Goal: Task Accomplishment & Management: Complete application form

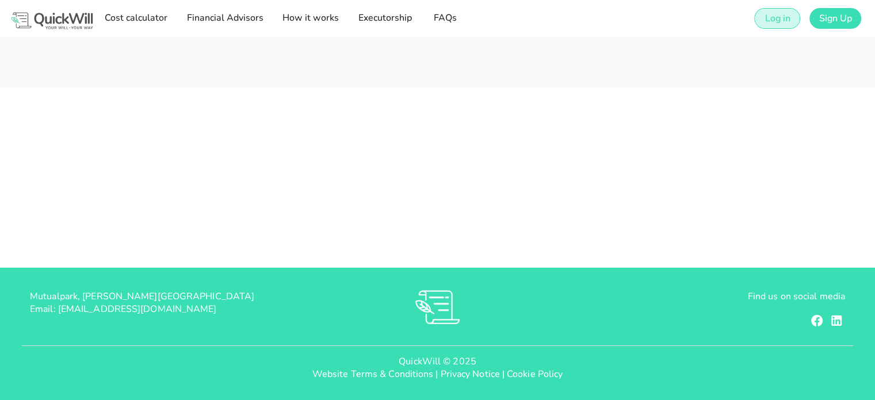
click at [778, 20] on span "Log in" at bounding box center [777, 18] width 26 height 13
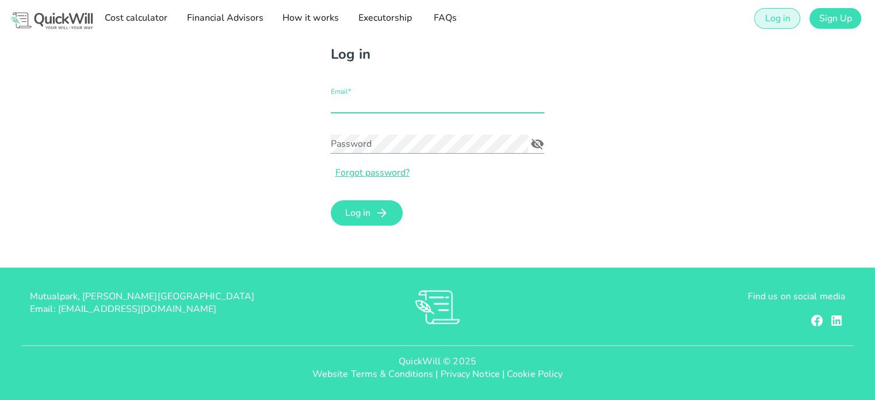
click at [357, 103] on input "Email*" at bounding box center [437, 103] width 213 height 18
type input "[EMAIL_ADDRESS][DOMAIN_NAME]"
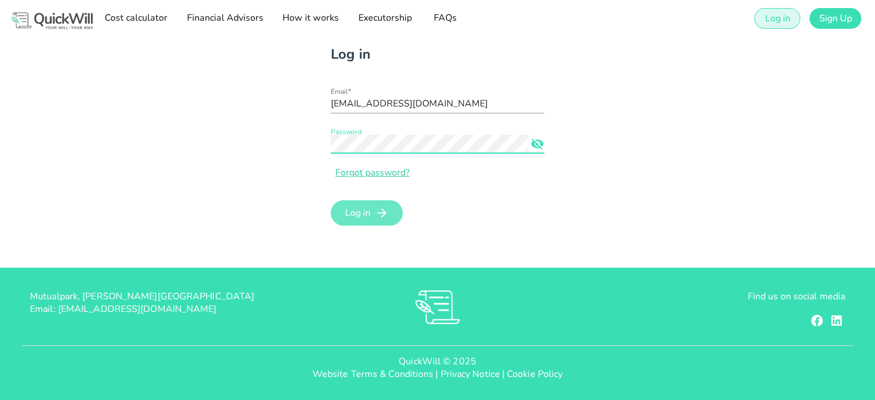
click at [381, 207] on icon "submit" at bounding box center [382, 213] width 14 height 14
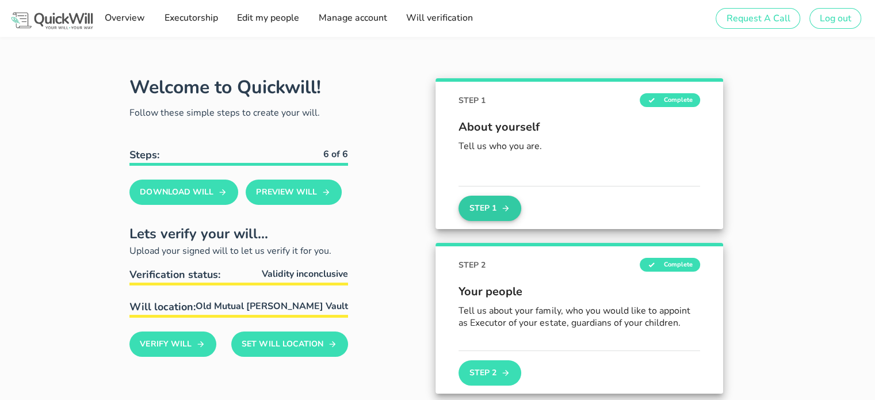
click at [488, 207] on button "Step 1" at bounding box center [489, 208] width 62 height 25
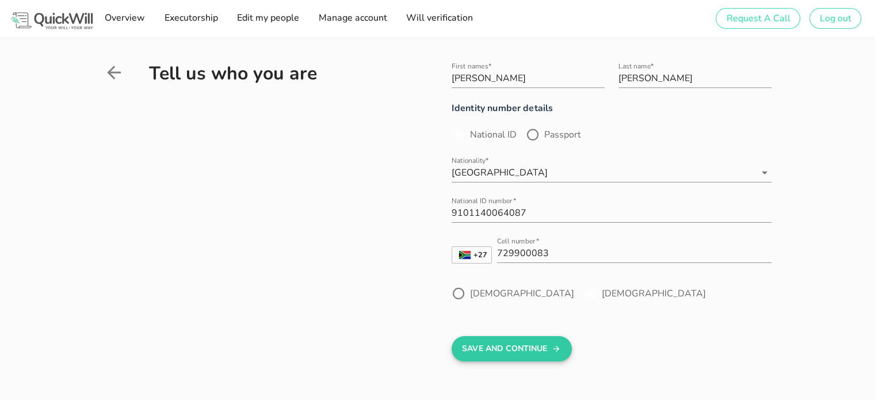
click at [522, 351] on button "Save And Continue" at bounding box center [512, 348] width 120 height 25
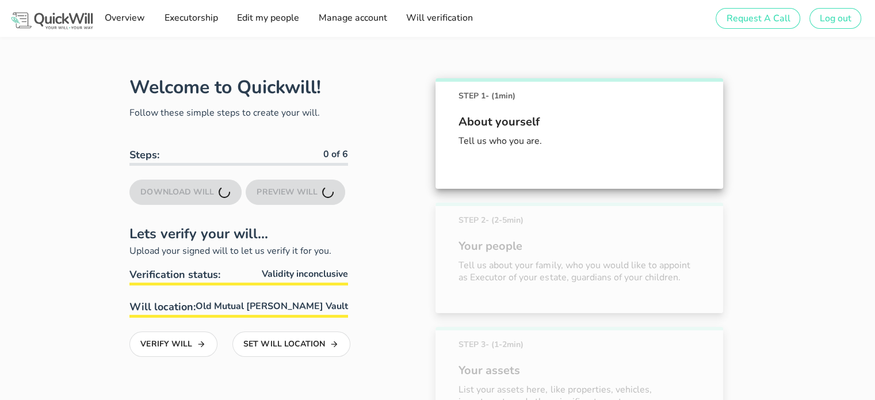
scroll to position [64, 0]
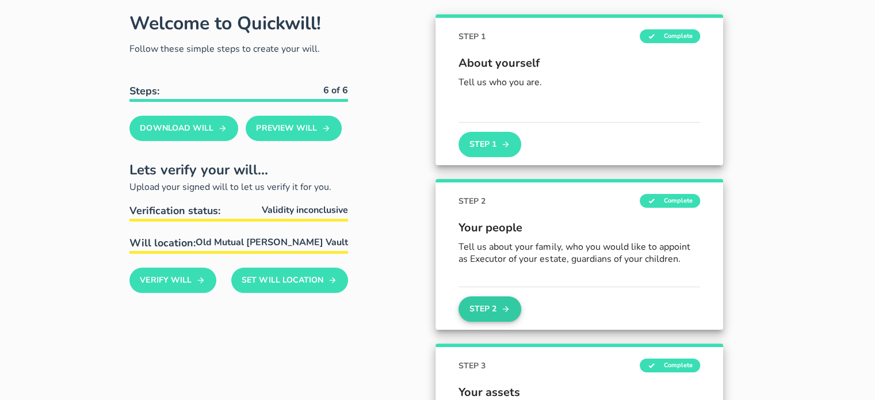
click at [481, 314] on button "Step 2" at bounding box center [489, 308] width 62 height 25
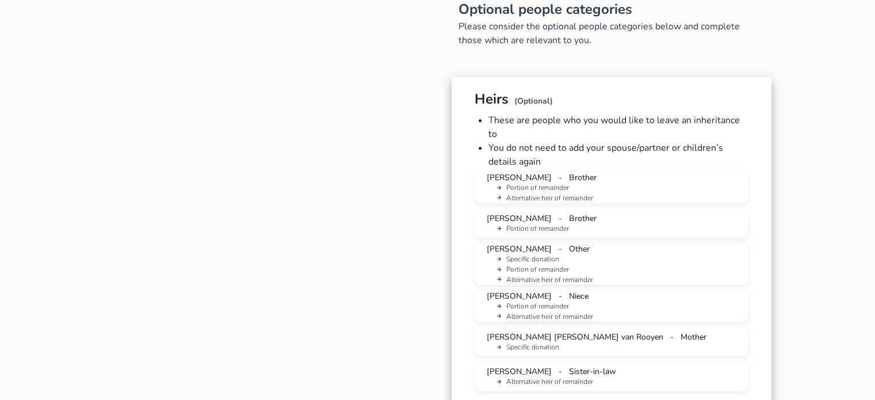
scroll to position [690, 0]
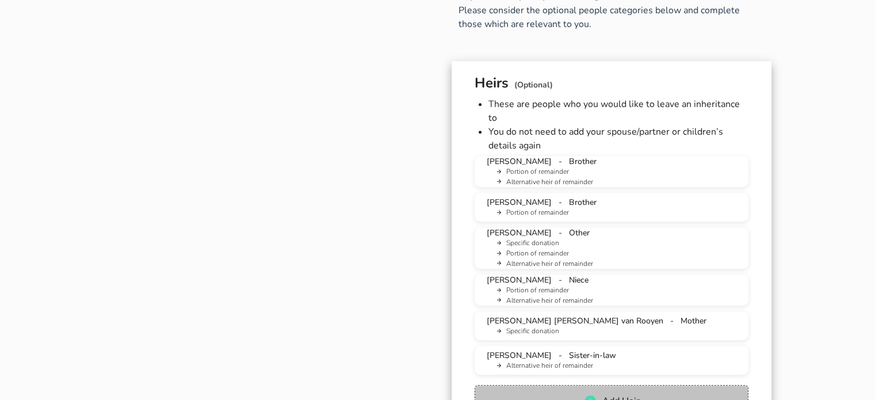
click at [612, 395] on span "Add Heir" at bounding box center [621, 401] width 38 height 13
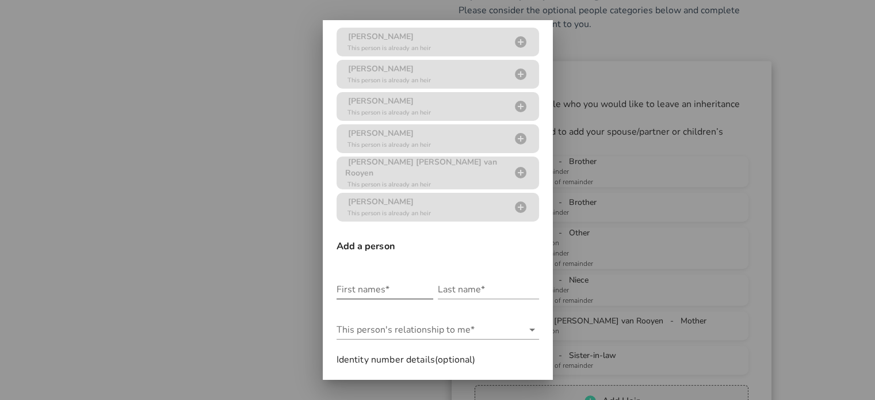
scroll to position [58, 0]
click at [380, 278] on input "First names*" at bounding box center [385, 287] width 97 height 18
type input "[PERSON_NAME]"
click at [445, 283] on input "Last name*" at bounding box center [488, 287] width 101 height 18
type input "[PERSON_NAME]"
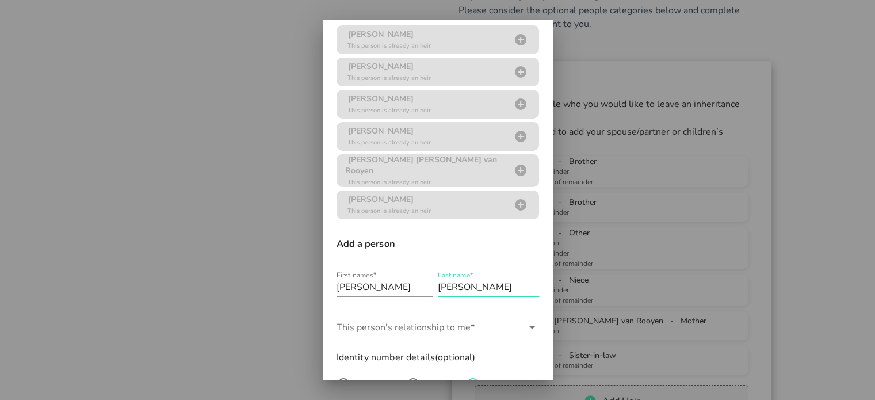
type input "[EMAIL_ADDRESS][DOMAIN_NAME]"
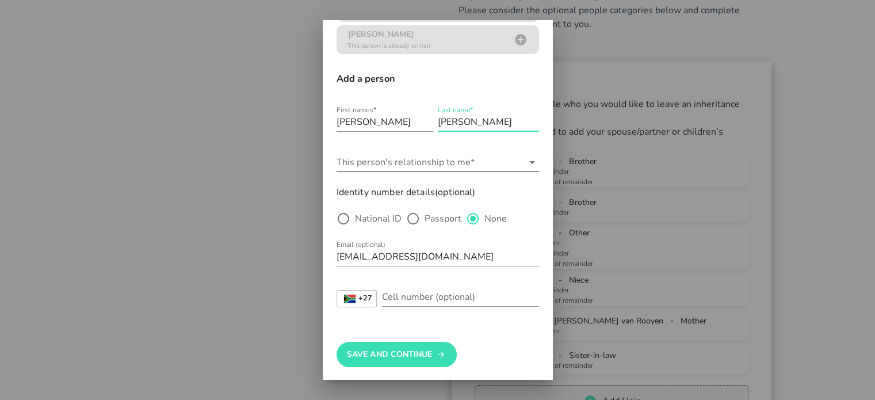
click at [425, 158] on input "This person's relationship to me*" at bounding box center [430, 162] width 186 height 18
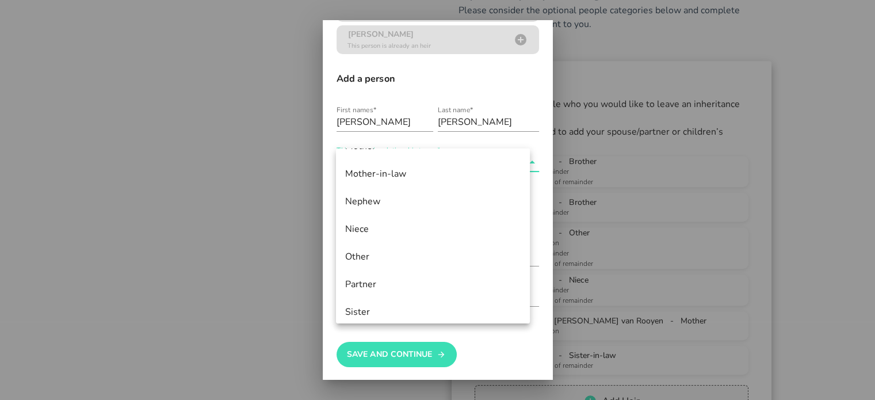
scroll to position [518, 0]
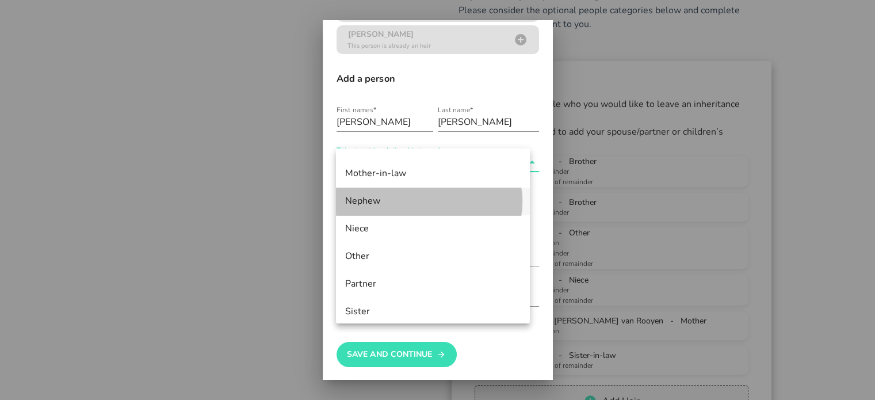
click at [377, 206] on div "Nephew" at bounding box center [432, 201] width 175 height 11
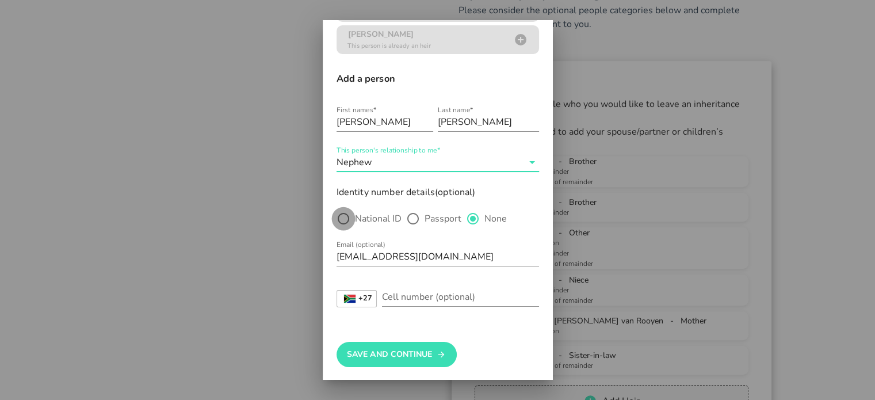
click at [344, 211] on div at bounding box center [344, 219] width 20 height 20
radio input "true"
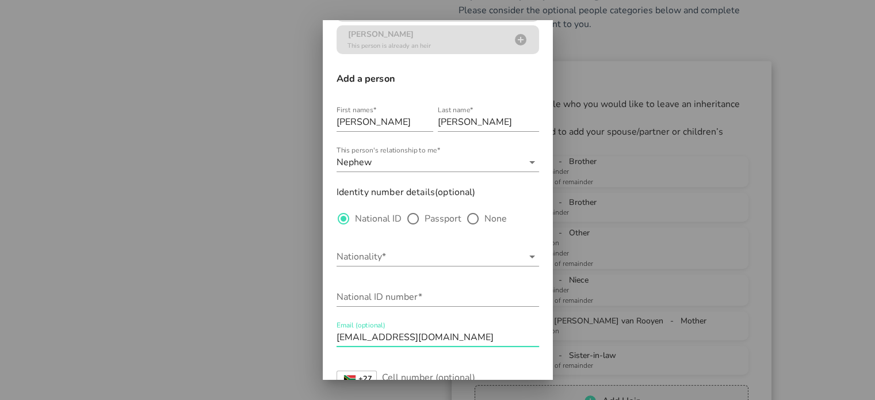
drag, startPoint x: 462, startPoint y: 333, endPoint x: 315, endPoint y: 276, distance: 157.6
click at [318, 332] on div "Sign up to create your free will The first step in setting up your will is crea…" at bounding box center [437, 145] width 875 height 1670
click at [416, 257] on input "Nationality*" at bounding box center [430, 256] width 186 height 18
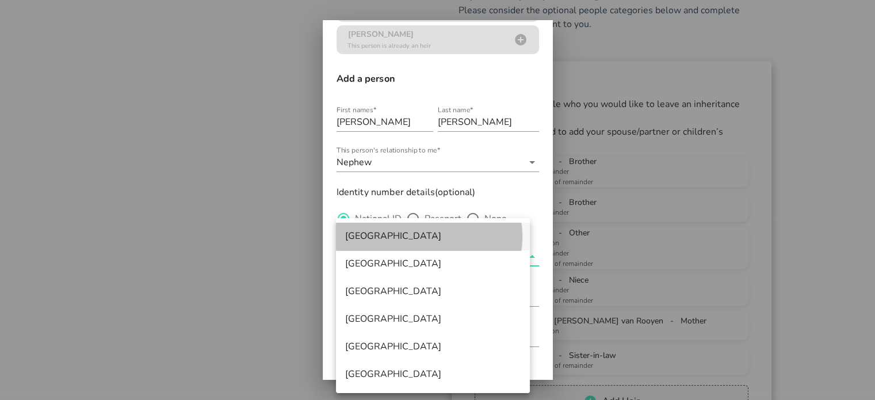
click at [405, 238] on div "[GEOGRAPHIC_DATA]" at bounding box center [432, 236] width 175 height 11
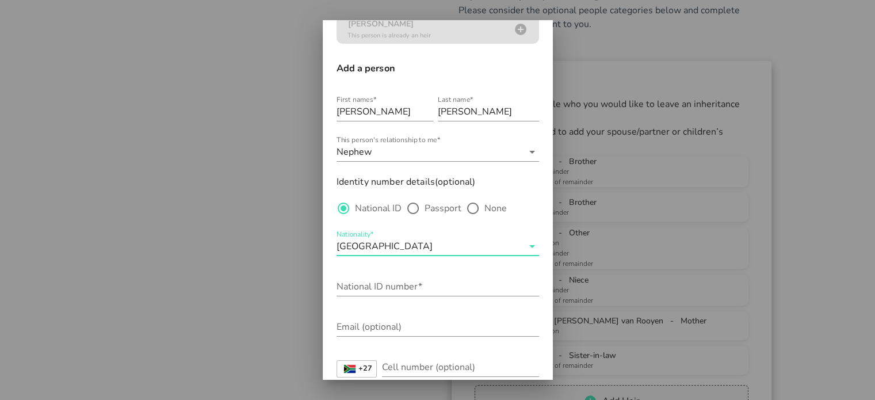
scroll to position [303, 0]
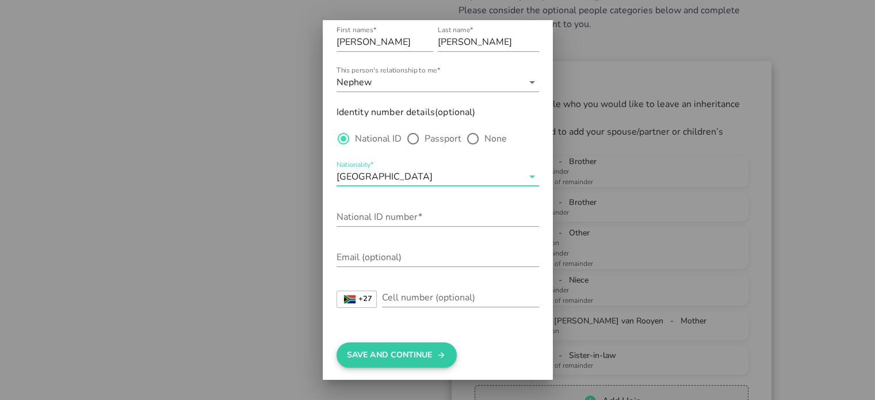
click at [383, 349] on button "Save And Continue" at bounding box center [397, 354] width 120 height 25
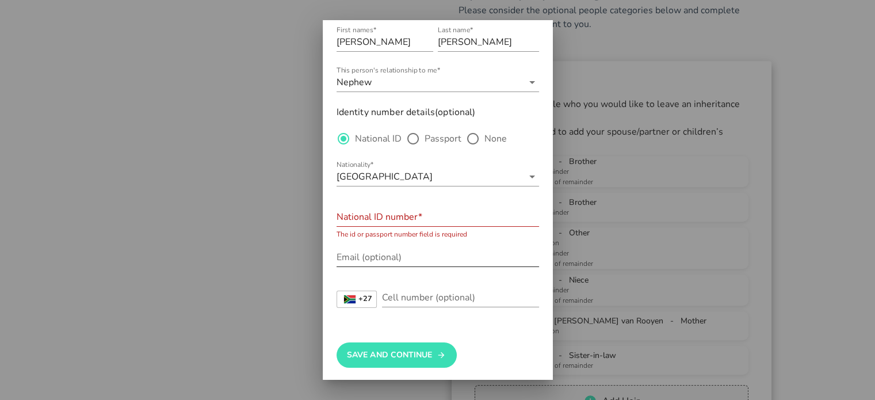
click at [382, 250] on input "Email (optional)" at bounding box center [438, 257] width 202 height 18
click at [403, 213] on input "National ID number*" at bounding box center [438, 217] width 202 height 18
click at [477, 129] on div at bounding box center [473, 139] width 20 height 20
radio input "false"
radio input "true"
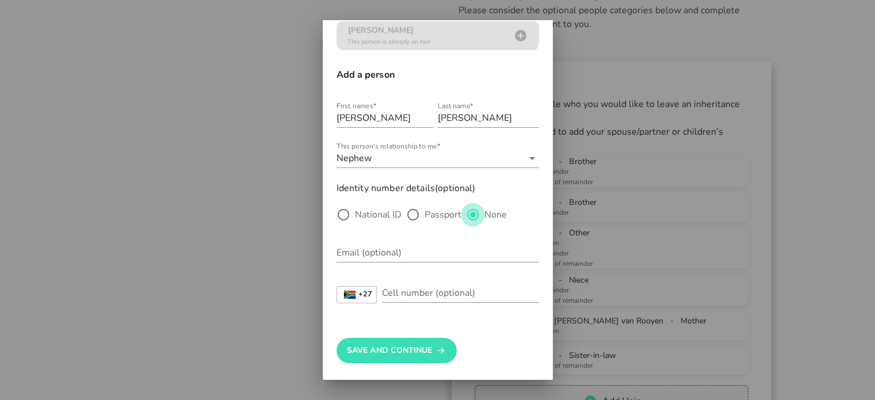
scroll to position [223, 0]
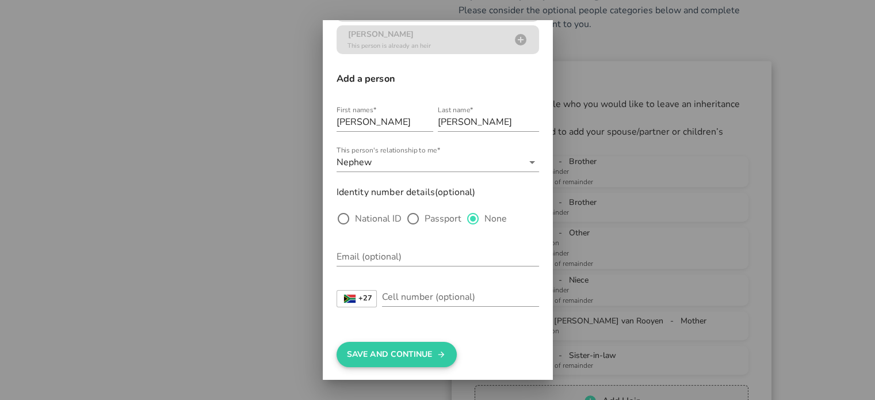
click at [396, 343] on button "Save And Continue" at bounding box center [397, 354] width 120 height 25
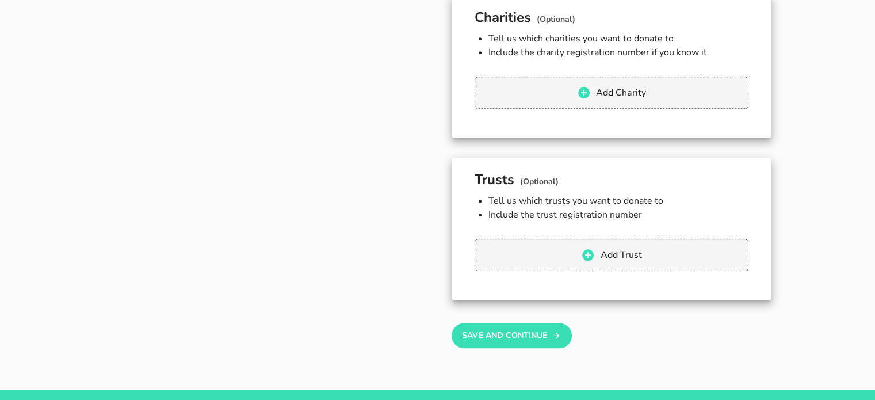
scroll to position [1208, 0]
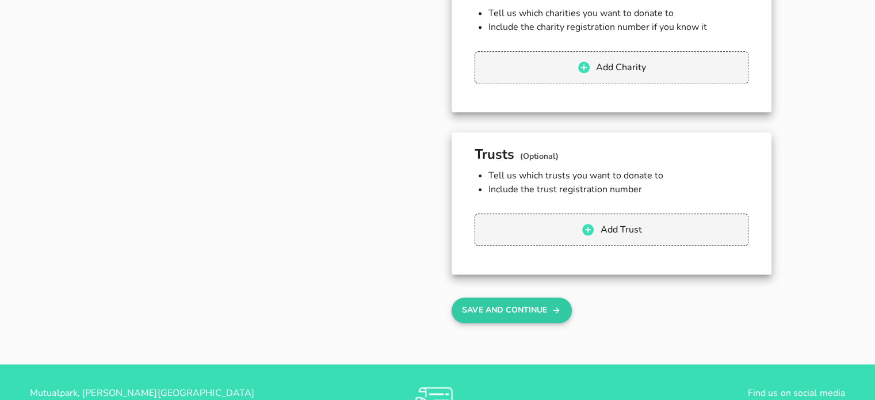
click at [541, 299] on button "Save And Continue" at bounding box center [512, 309] width 120 height 25
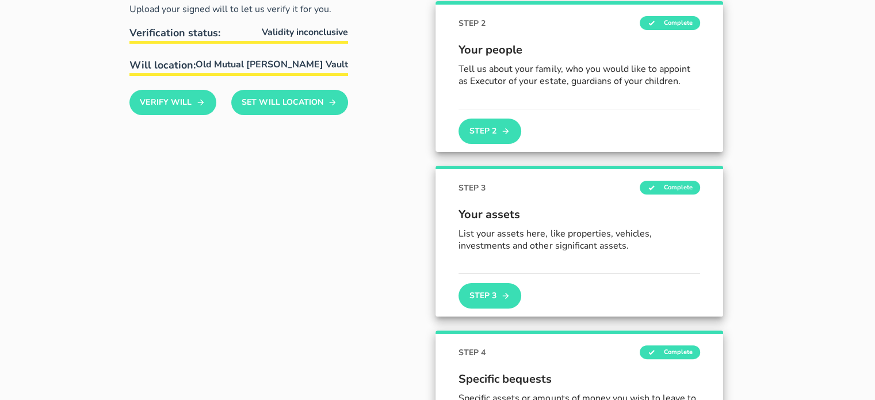
scroll to position [288, 0]
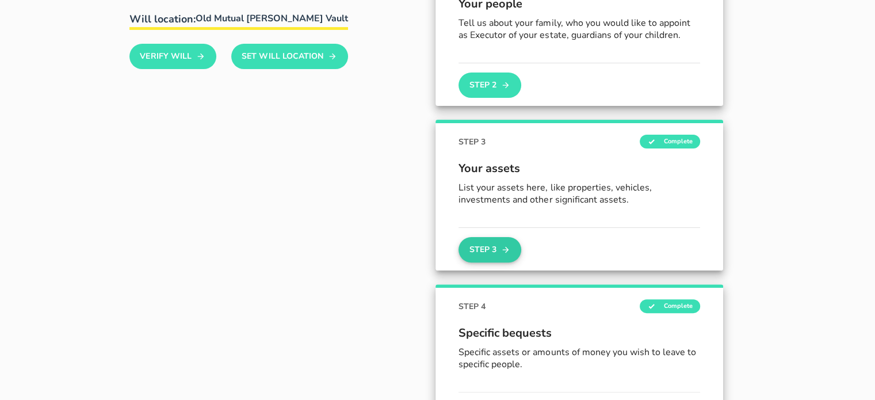
click at [505, 249] on icon "button" at bounding box center [506, 250] width 6 height 6
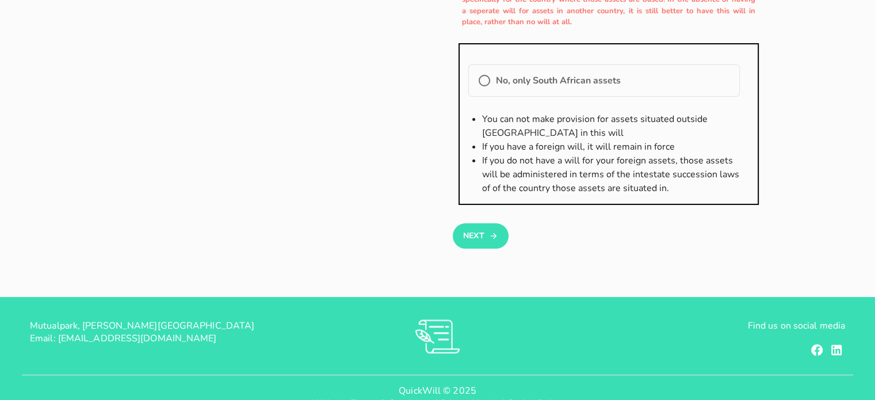
scroll to position [288, 0]
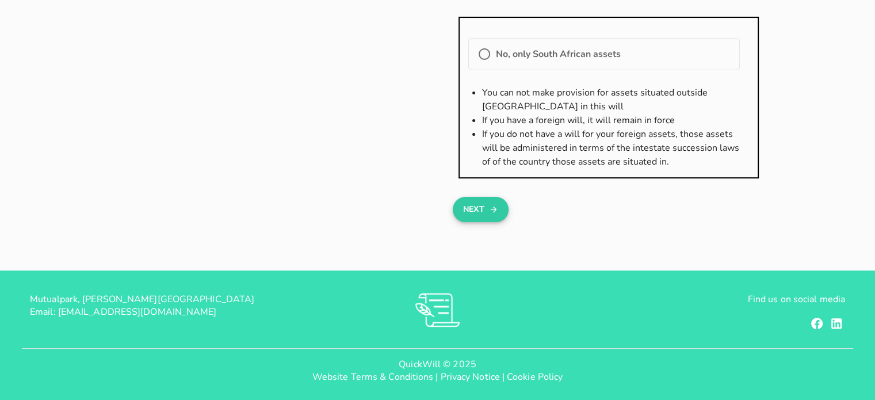
click at [495, 206] on icon "button" at bounding box center [493, 209] width 9 height 14
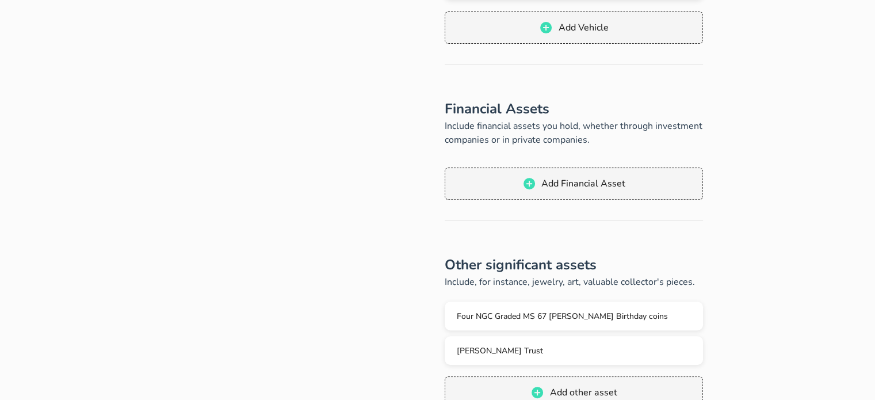
scroll to position [460, 0]
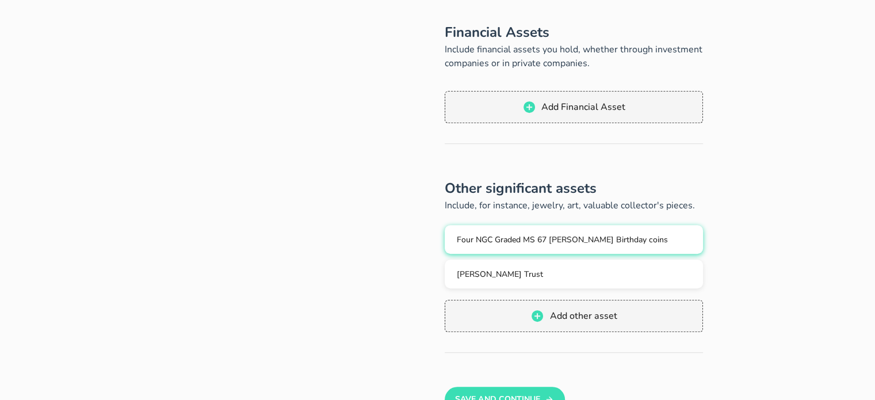
click at [518, 244] on button "Four NGC Graded MS 67 [PERSON_NAME] Birthday coins" at bounding box center [574, 239] width 259 height 29
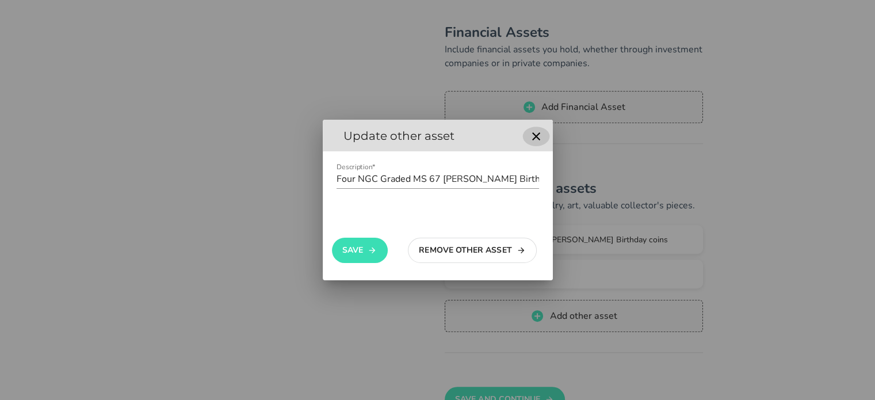
click at [538, 137] on icon "button" at bounding box center [536, 136] width 14 height 14
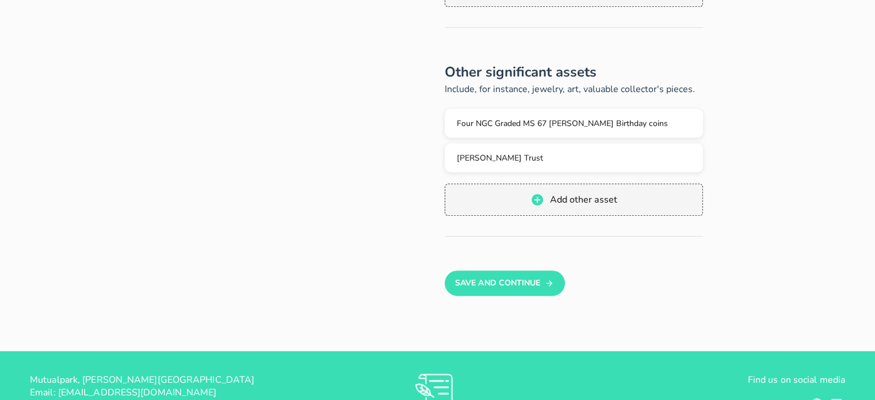
scroll to position [633, 0]
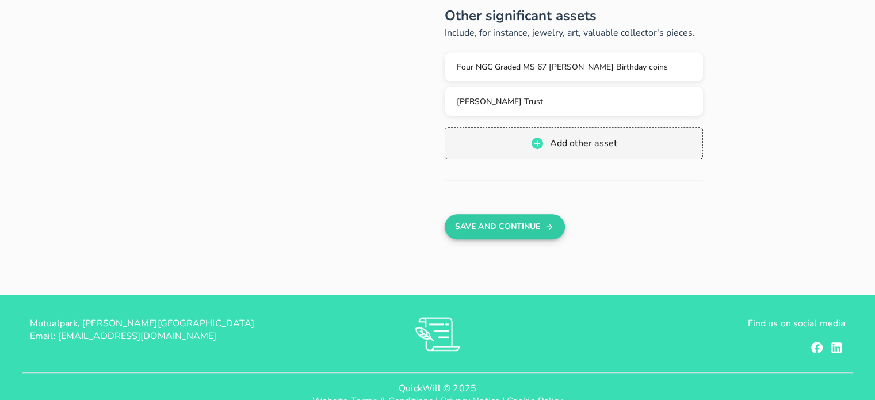
click at [532, 227] on button "Save And Continue" at bounding box center [505, 226] width 120 height 25
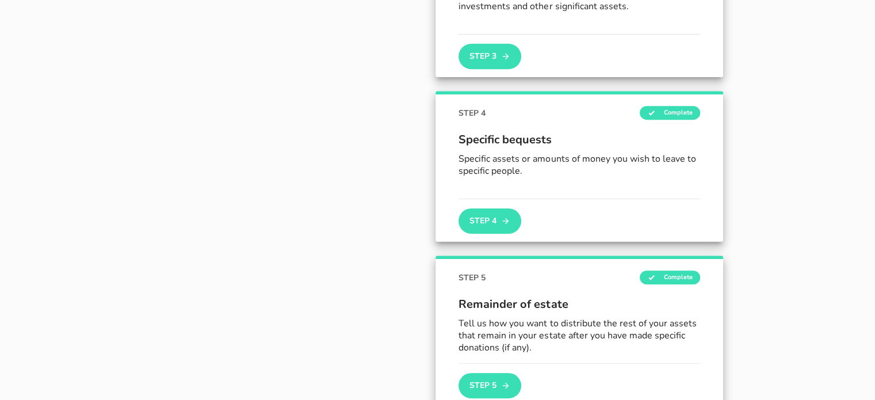
scroll to position [485, 0]
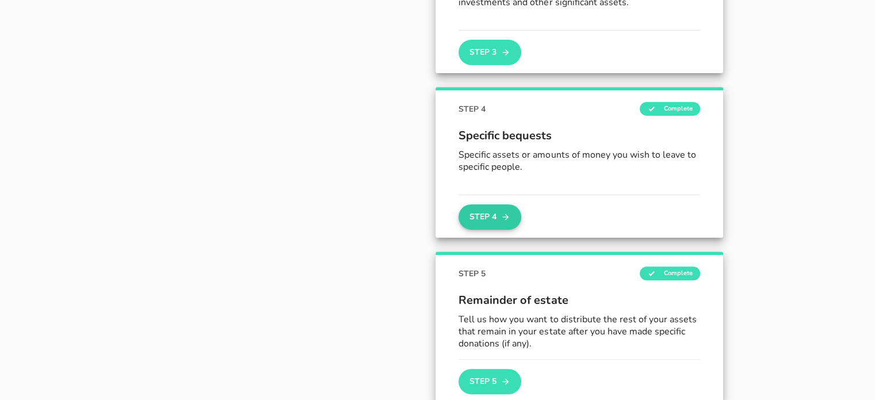
click at [484, 209] on button "Step 4" at bounding box center [489, 216] width 62 height 25
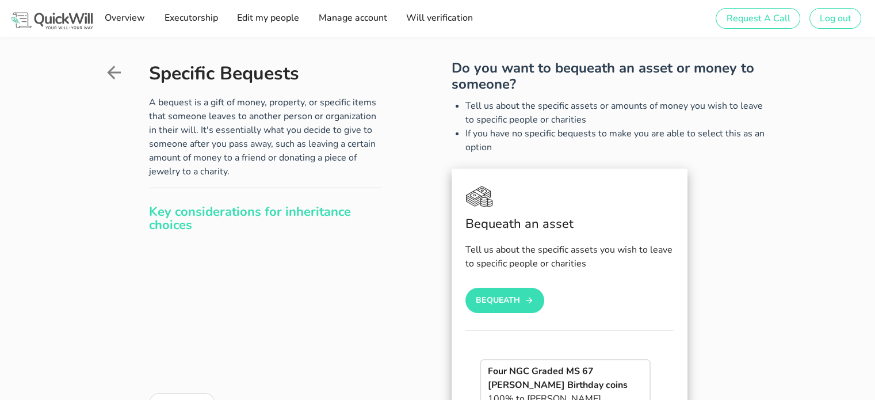
click at [116, 70] on icon at bounding box center [114, 72] width 21 height 21
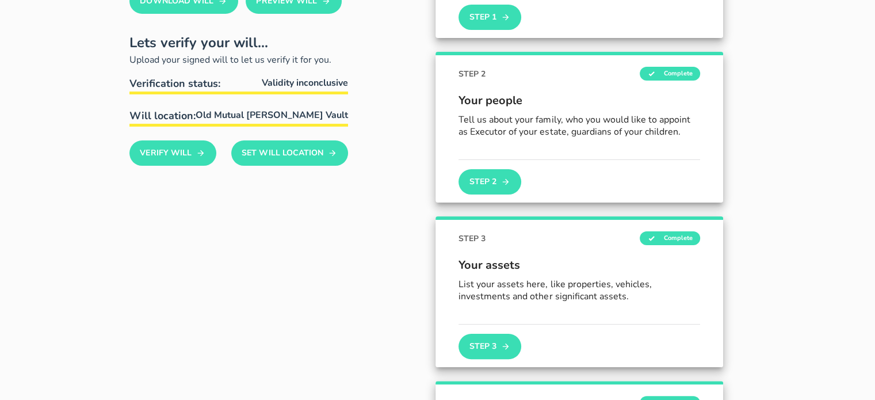
scroll to position [173, 0]
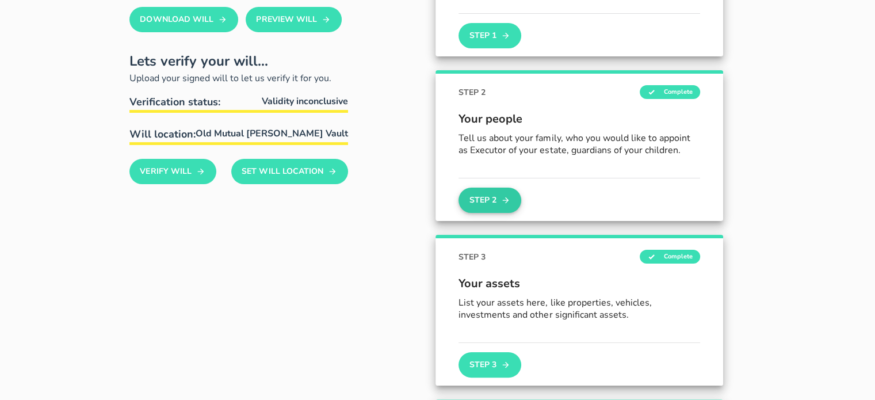
click at [488, 196] on button "Step 2" at bounding box center [489, 200] width 62 height 25
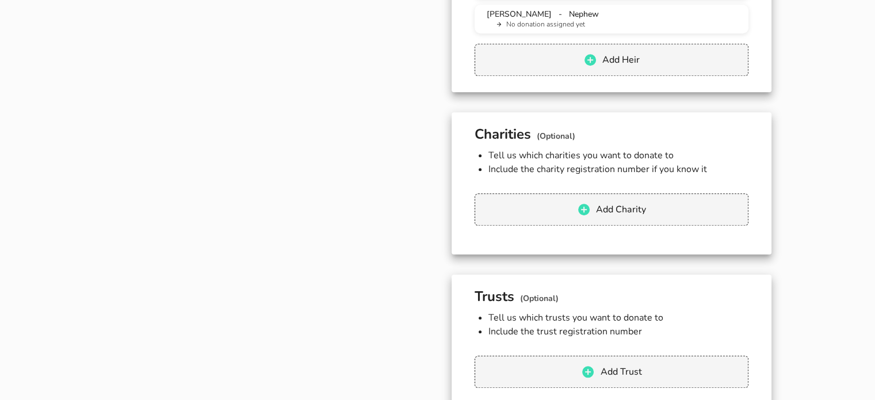
scroll to position [1035, 0]
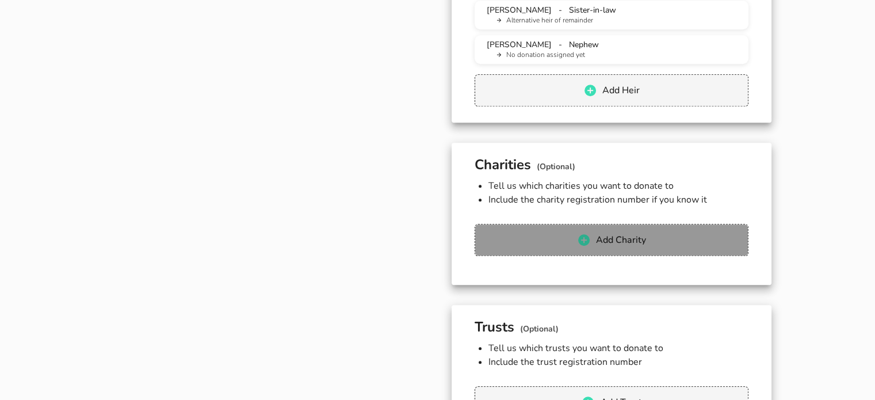
click at [588, 234] on icon "button" at bounding box center [584, 240] width 12 height 12
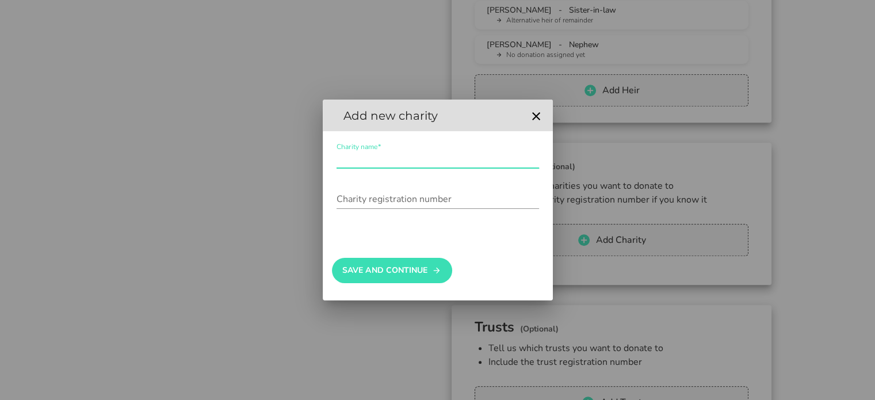
click at [397, 154] on input "Charity name*" at bounding box center [438, 159] width 202 height 18
click at [396, 158] on input "Guide Dog Assosiation of [GEOGRAPHIC_DATA]" at bounding box center [438, 159] width 202 height 18
paste input "association"
type input "Guide Dog association of [GEOGRAPHIC_DATA]"
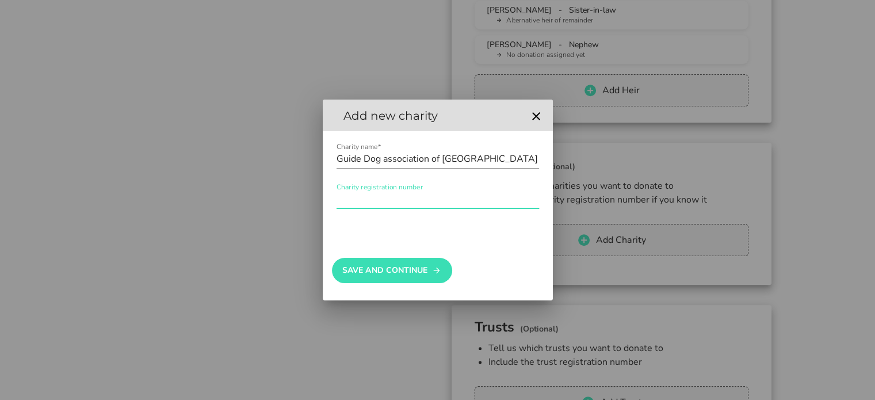
click at [368, 198] on input "Charity registration number" at bounding box center [438, 199] width 202 height 18
paste input "000-758 NPO"
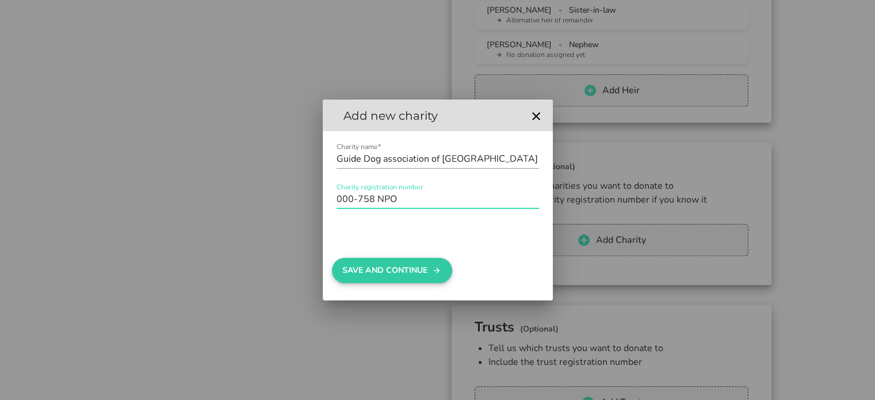
type input "000-758 NPO"
click at [384, 271] on button "Save And Continue" at bounding box center [392, 270] width 120 height 25
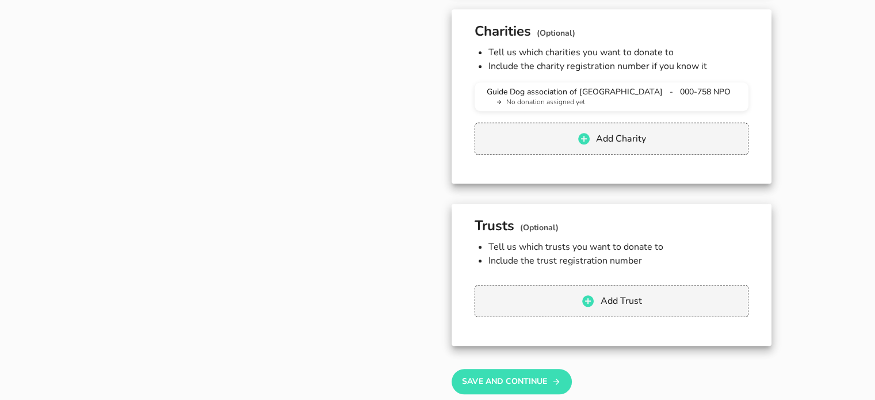
scroll to position [1323, 0]
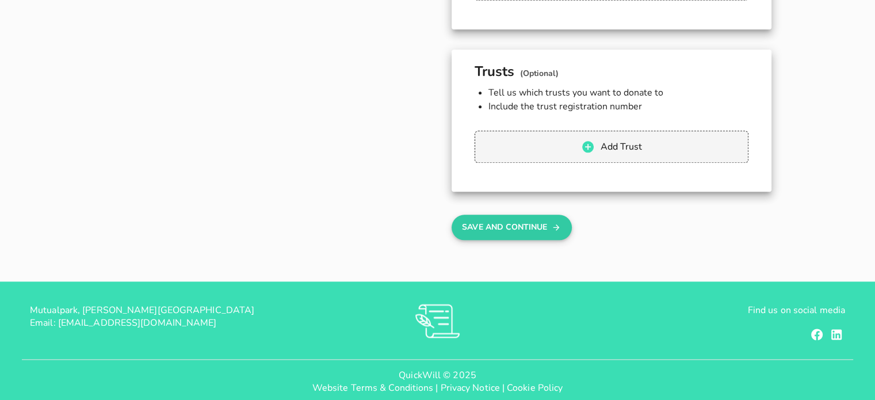
click at [551, 215] on button "Save And Continue" at bounding box center [512, 227] width 120 height 25
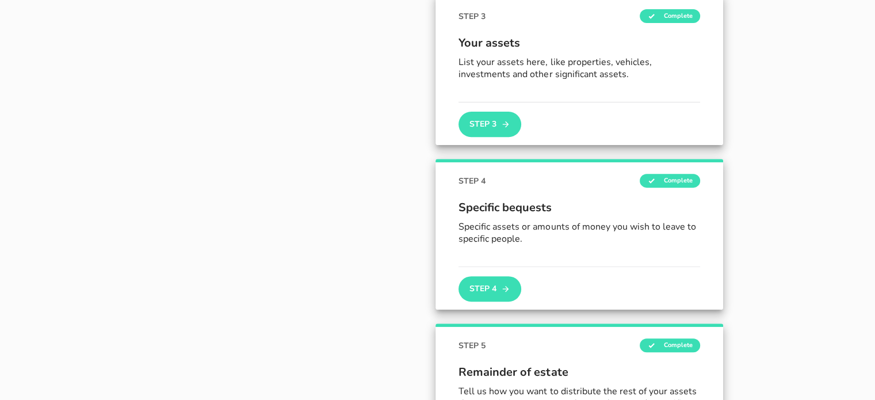
scroll to position [418, 0]
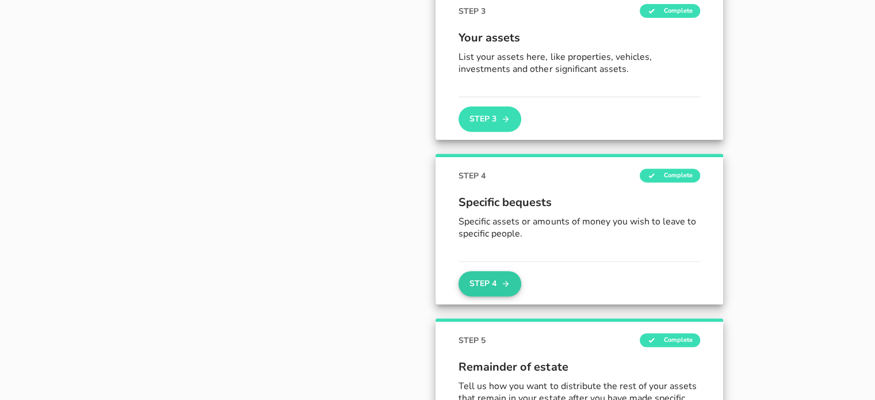
click at [497, 284] on button "Step 4" at bounding box center [489, 283] width 62 height 25
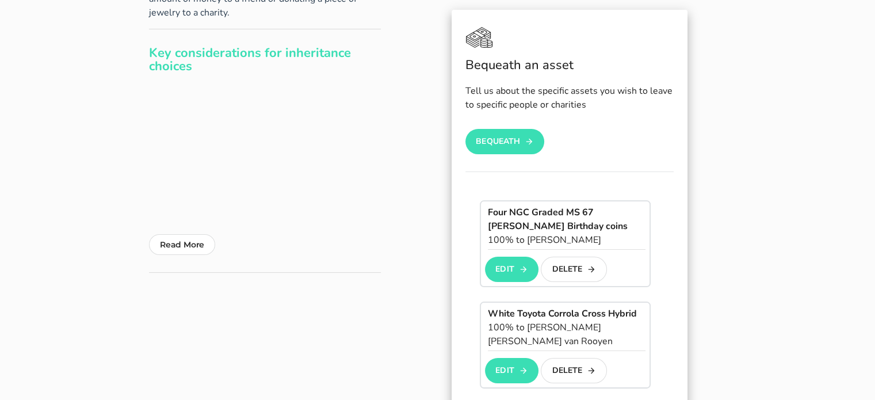
scroll to position [173, 0]
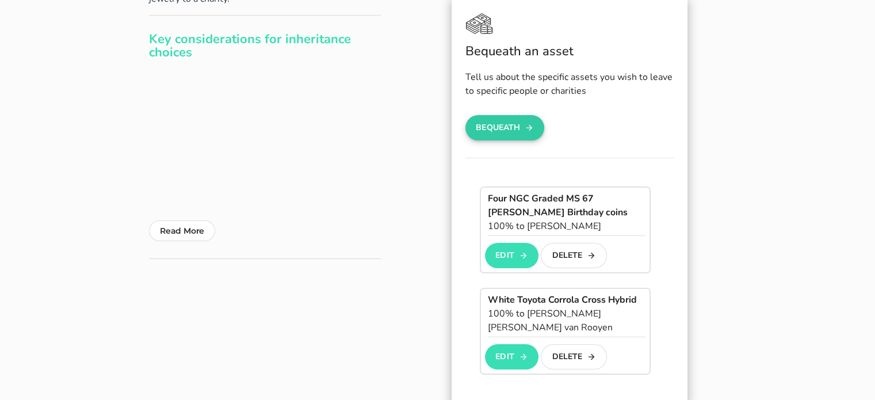
click at [517, 132] on button "Bequeath" at bounding box center [504, 127] width 79 height 25
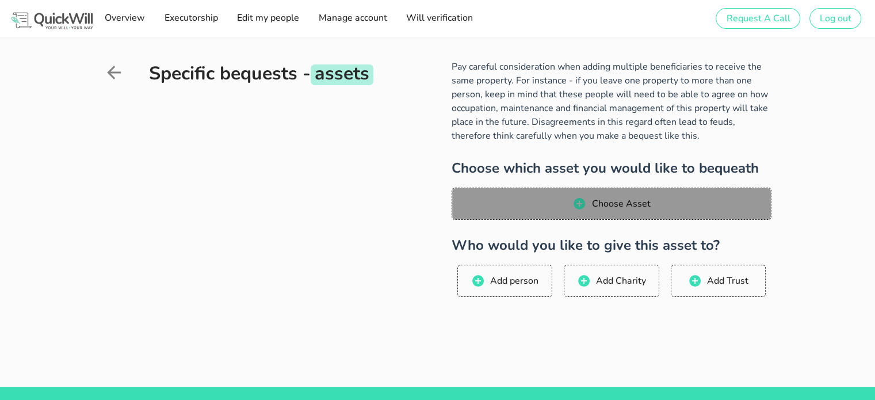
click at [553, 201] on span "Choose Asset" at bounding box center [611, 204] width 296 height 14
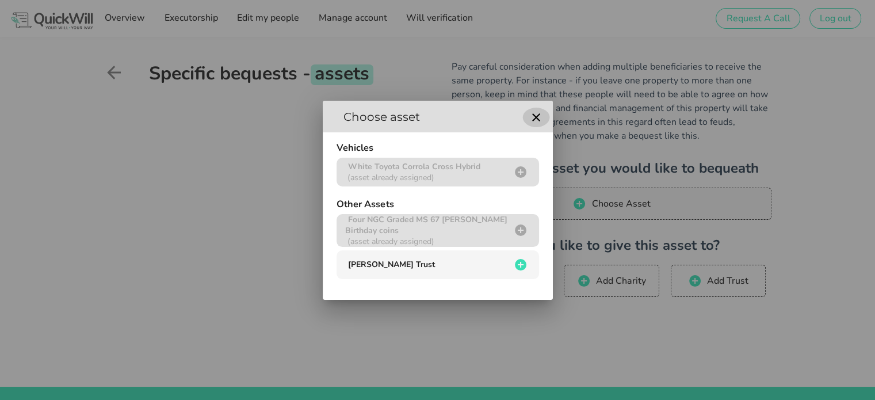
click at [541, 115] on icon "button" at bounding box center [536, 117] width 14 height 14
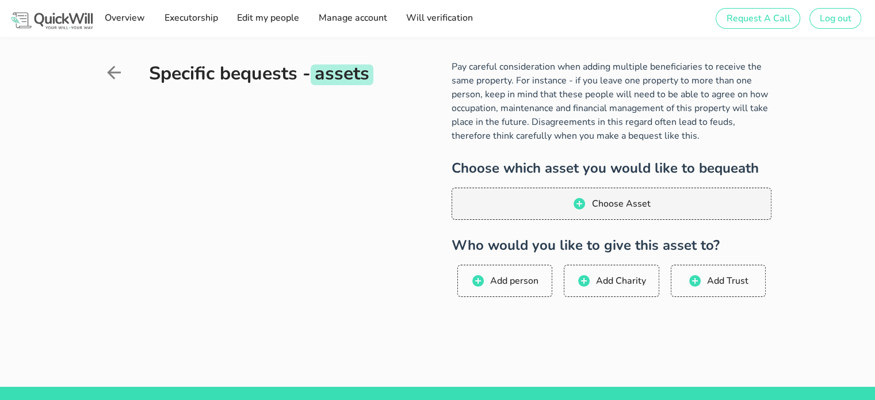
click at [119, 71] on icon at bounding box center [114, 72] width 21 height 21
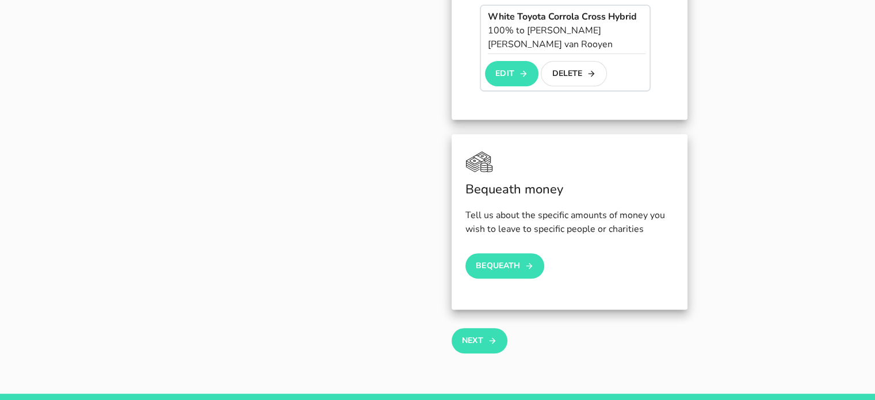
scroll to position [460, 0]
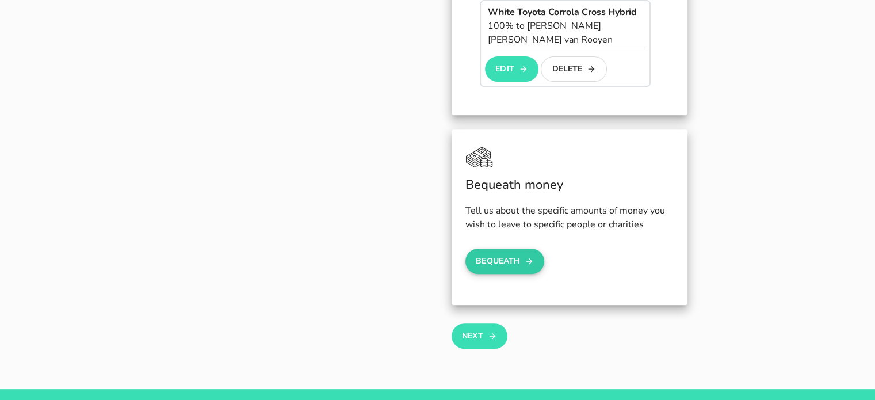
click at [525, 254] on icon "button" at bounding box center [529, 261] width 9 height 14
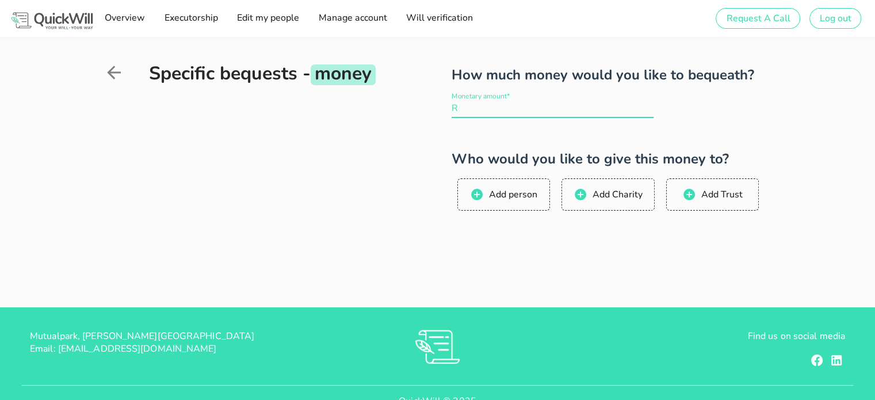
click at [495, 105] on input "Monetary amount*" at bounding box center [556, 108] width 193 height 18
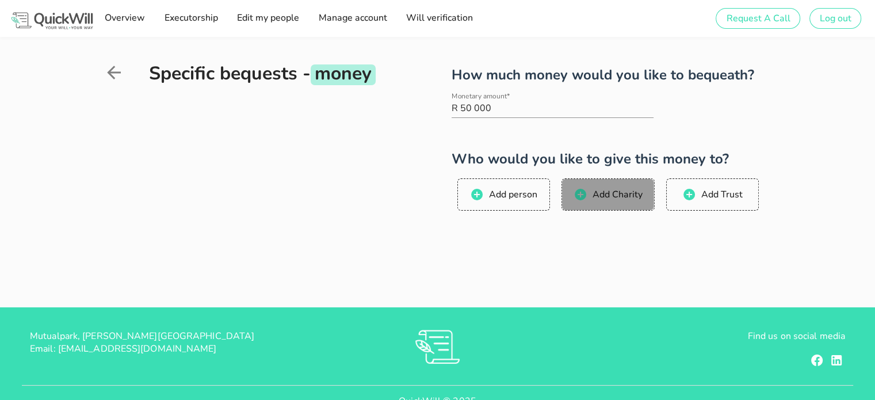
click at [579, 192] on icon "button" at bounding box center [581, 195] width 12 height 12
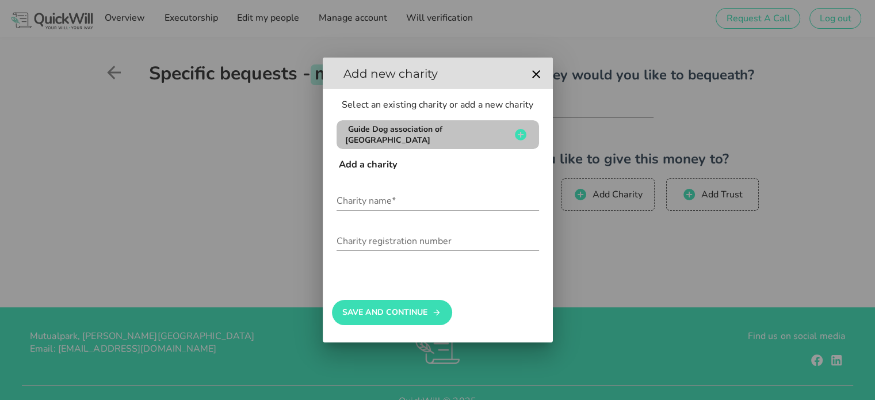
click at [442, 130] on span "Guide Dog association of [GEOGRAPHIC_DATA]" at bounding box center [393, 135] width 97 height 22
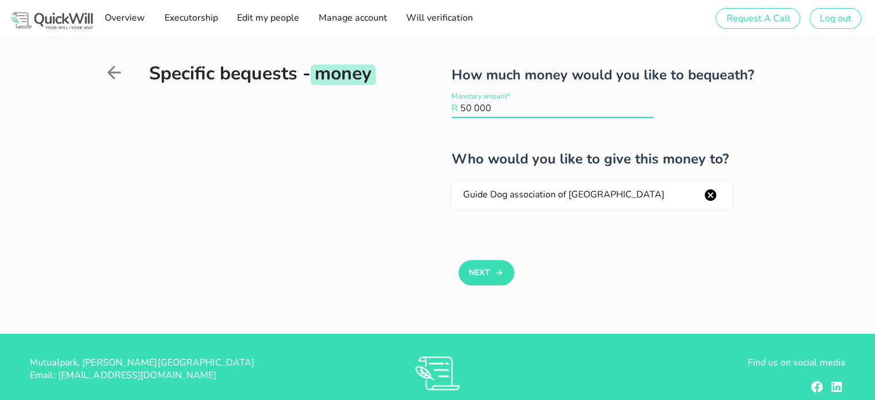
click at [467, 105] on input "50 000" at bounding box center [556, 108] width 193 height 18
type input "100 000"
click at [497, 273] on icon "button" at bounding box center [499, 273] width 9 height 14
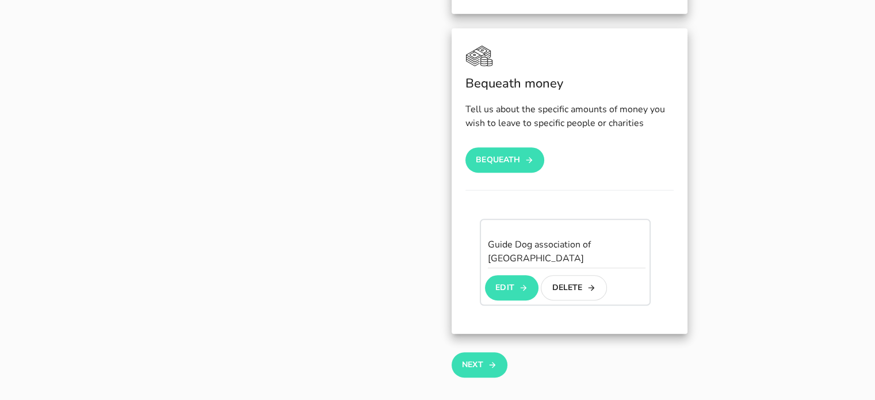
scroll to position [575, 0]
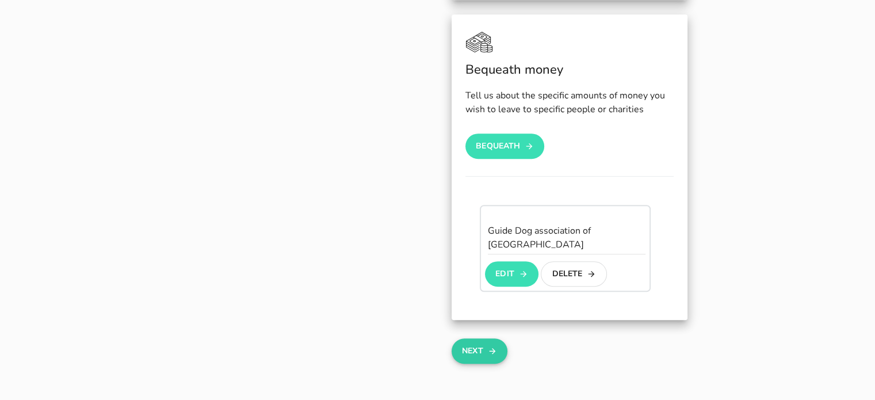
click at [484, 338] on button "Next" at bounding box center [480, 350] width 56 height 25
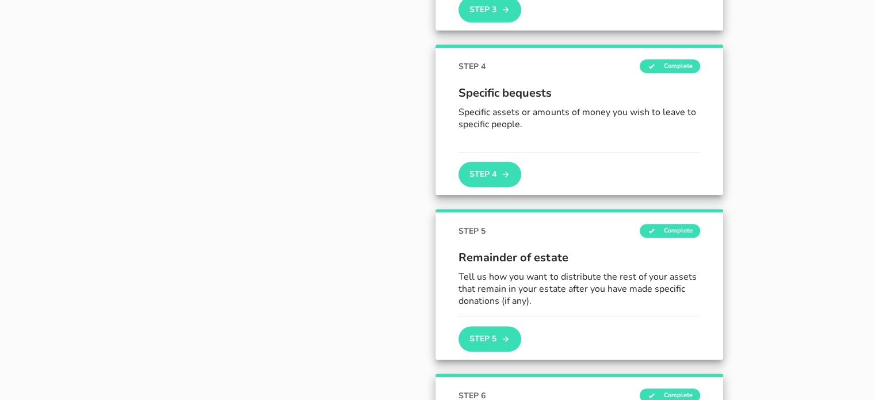
scroll to position [609, 0]
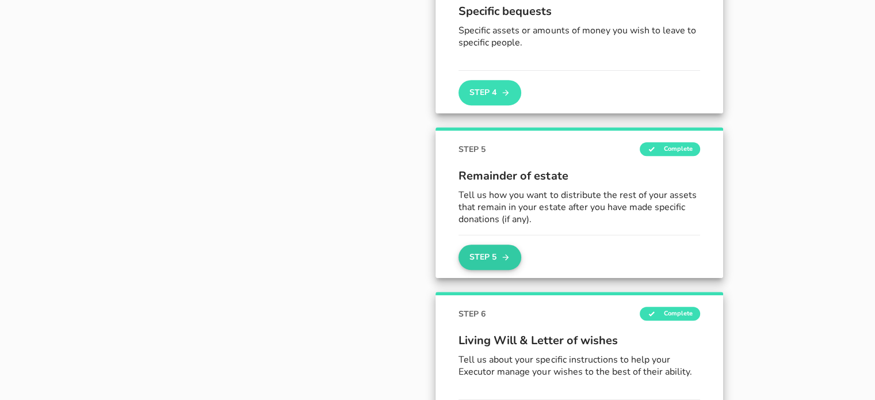
click at [499, 257] on button "Step 5" at bounding box center [489, 256] width 62 height 25
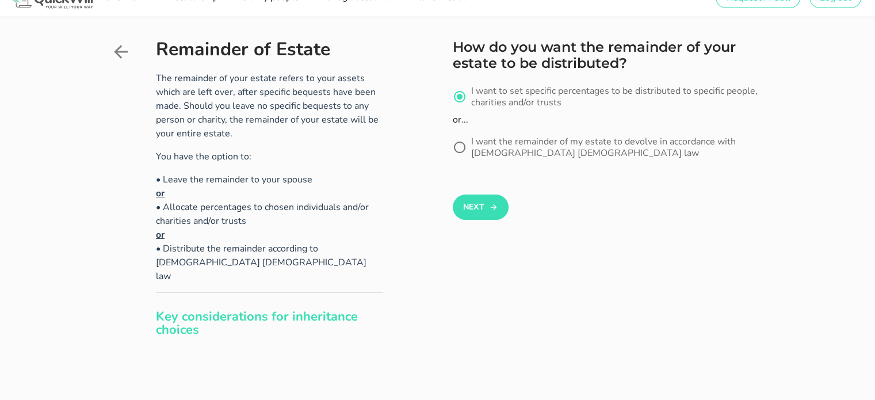
scroll to position [10, 0]
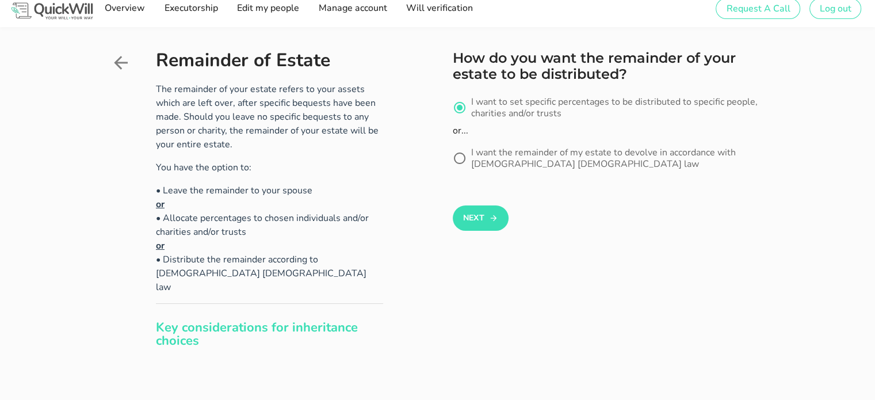
click at [120, 60] on icon at bounding box center [120, 62] width 21 height 21
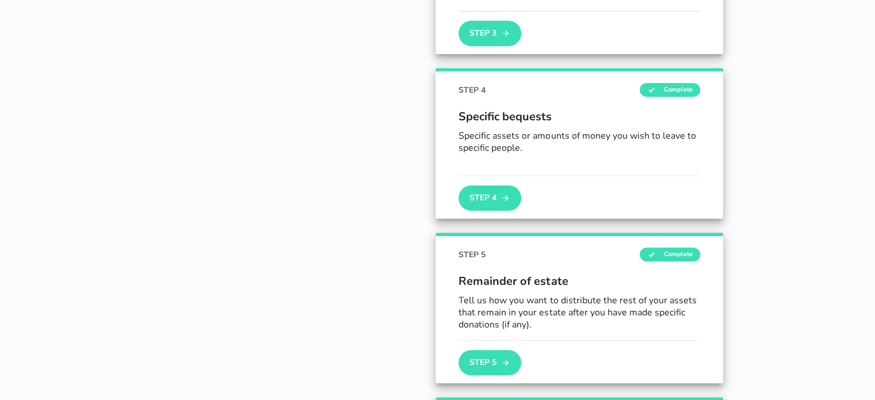
scroll to position [503, 0]
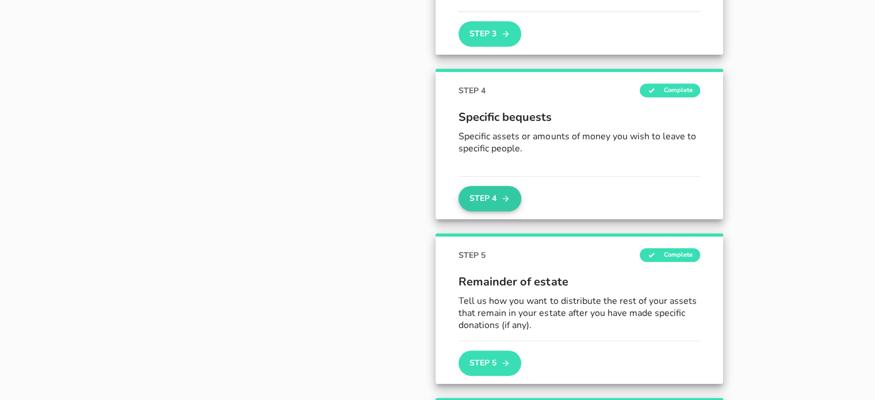
click at [490, 195] on button "Step 4" at bounding box center [489, 198] width 62 height 25
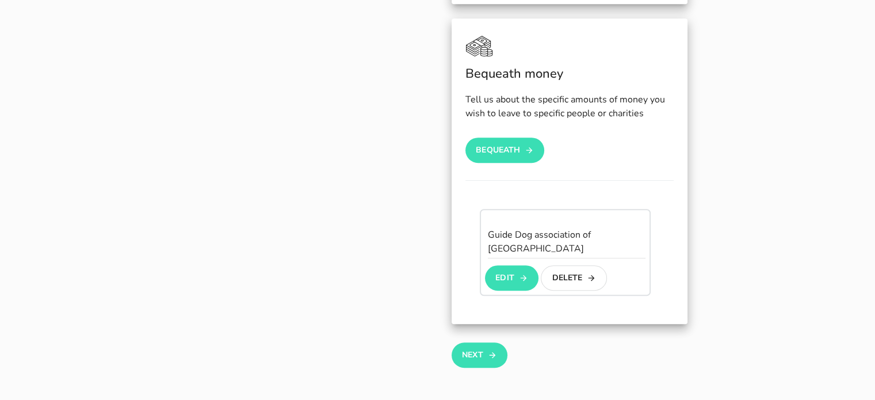
scroll to position [575, 0]
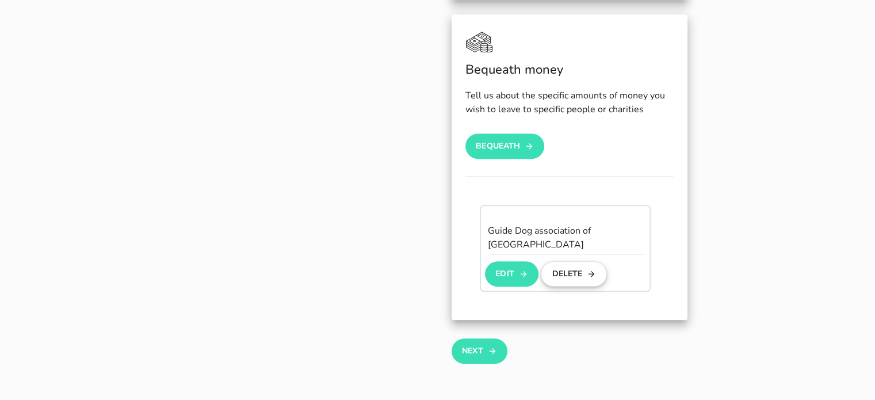
click at [563, 261] on button "Delete" at bounding box center [574, 273] width 66 height 25
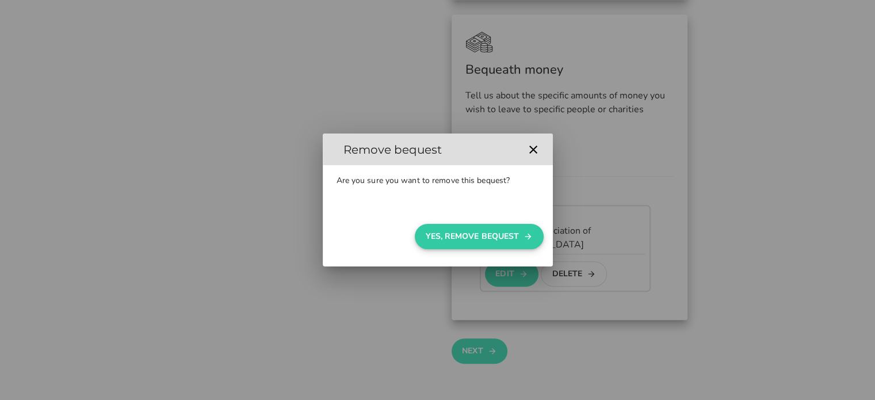
click at [480, 231] on button "Yes, Remove Bequest" at bounding box center [479, 236] width 128 height 25
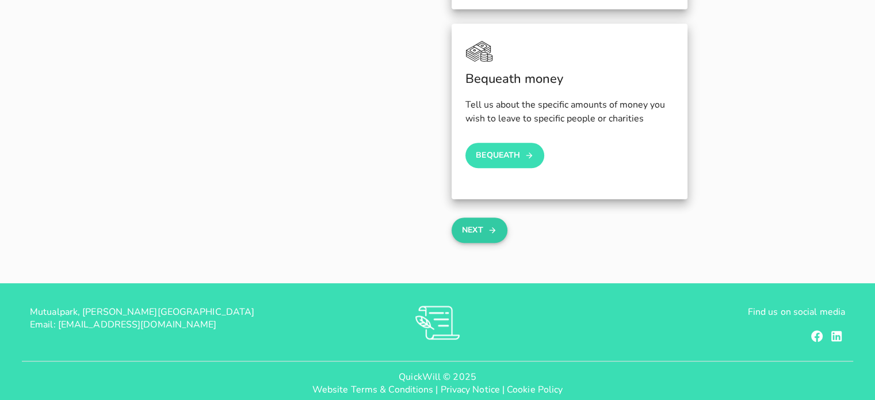
click at [487, 220] on button "Next" at bounding box center [480, 229] width 56 height 25
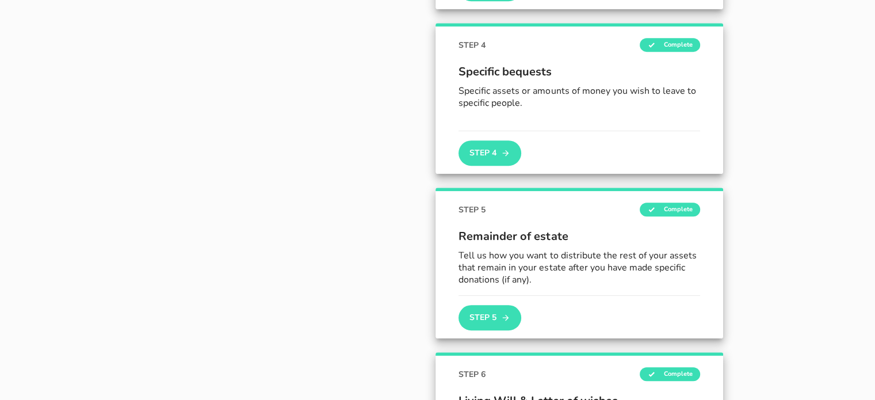
scroll to position [552, 0]
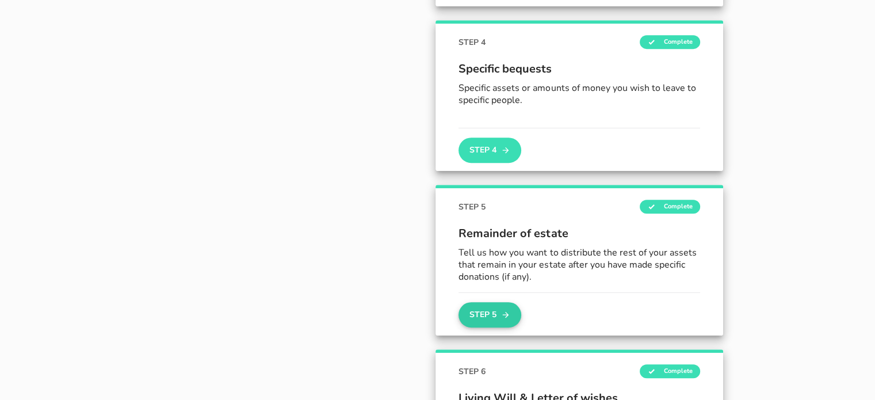
click at [492, 304] on button "Step 5" at bounding box center [489, 314] width 62 height 25
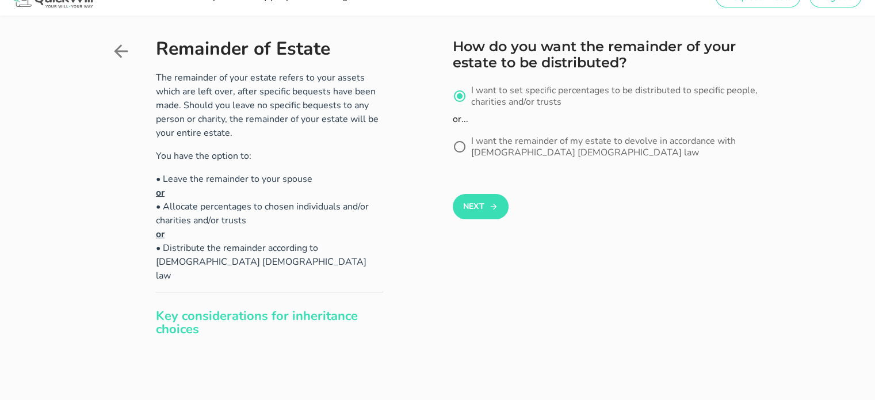
scroll to position [10, 0]
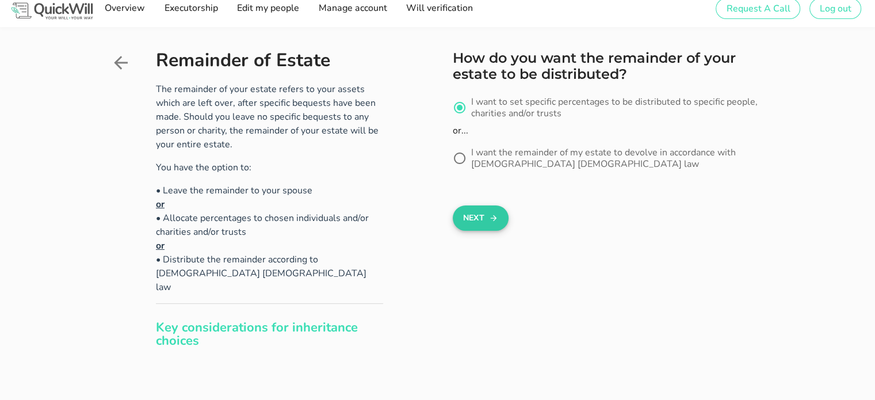
click at [472, 225] on button "Next" at bounding box center [481, 217] width 56 height 25
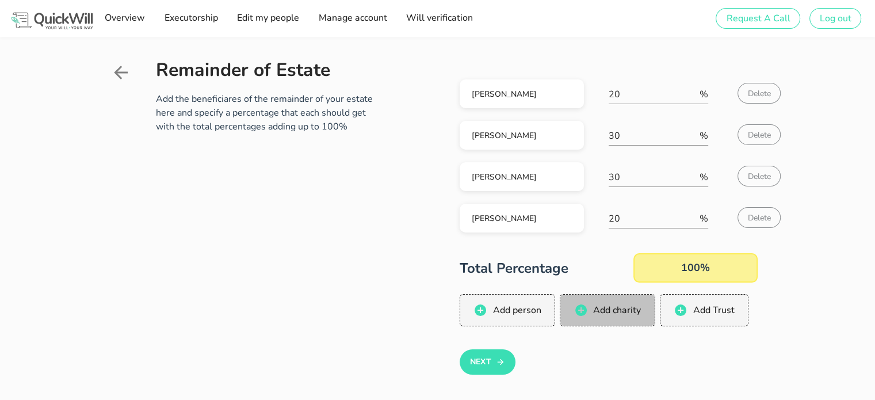
click at [580, 311] on icon "button" at bounding box center [581, 310] width 12 height 12
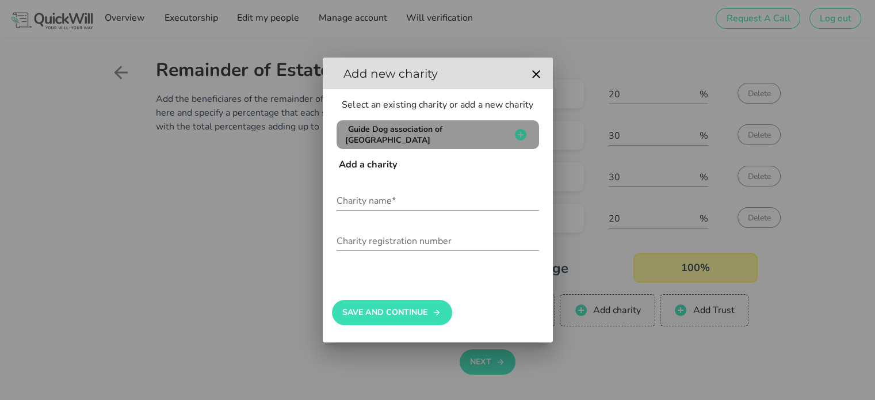
click at [420, 135] on span "Guide Dog association of [GEOGRAPHIC_DATA]" at bounding box center [393, 135] width 97 height 22
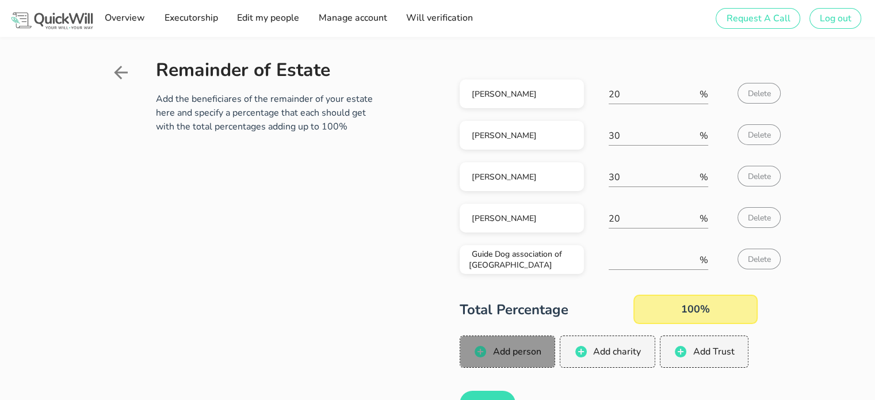
click at [498, 347] on span "Add person" at bounding box center [516, 351] width 49 height 13
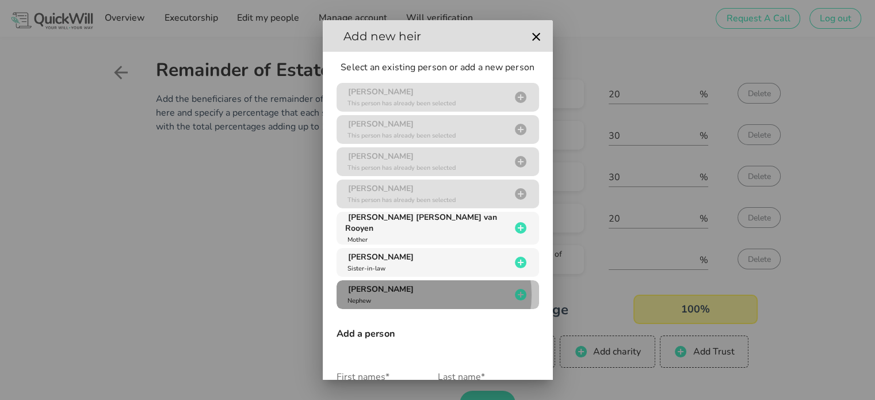
click at [438, 297] on div "[PERSON_NAME]" at bounding box center [428, 295] width 166 height 22
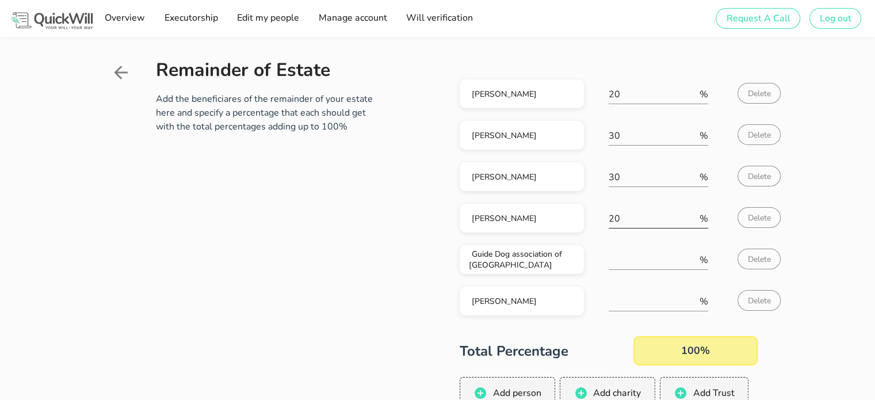
click at [624, 217] on input "20" at bounding box center [653, 218] width 89 height 18
type input "2"
type input "10"
click at [637, 300] on input "number" at bounding box center [653, 301] width 89 height 18
type input "10"
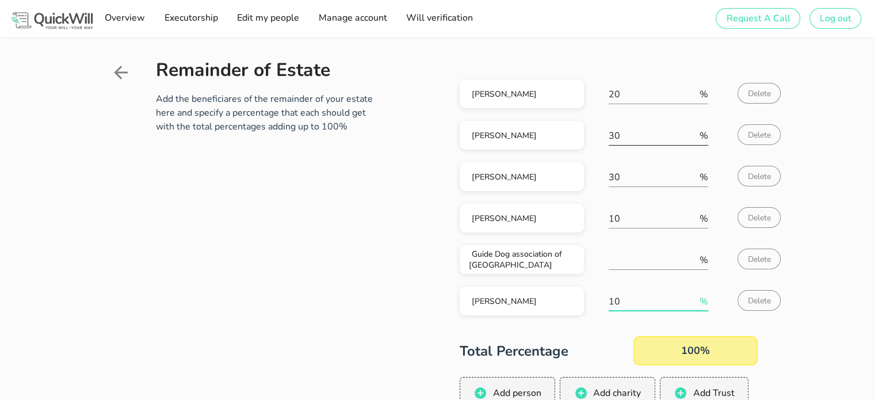
click at [630, 138] on input "30" at bounding box center [653, 136] width 89 height 18
type input "3"
type input "25"
click at [623, 181] on input "30" at bounding box center [653, 177] width 89 height 18
type input "3"
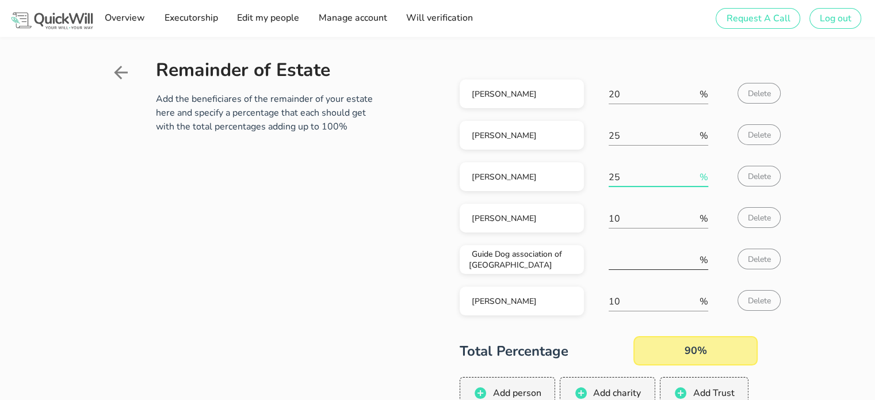
type input "25"
click at [622, 266] on input "number" at bounding box center [653, 260] width 89 height 18
type input "10"
click at [813, 235] on div "Remainder of Estate Add the beneficiares of the remainder of your estate here a…" at bounding box center [437, 278] width 875 height 483
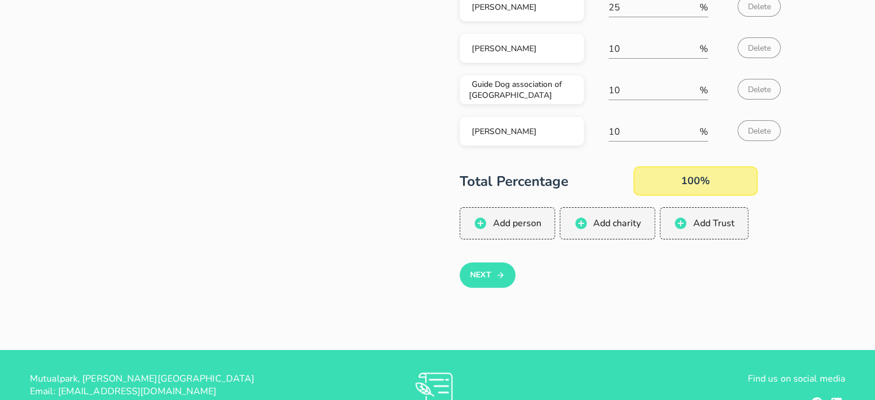
scroll to position [173, 0]
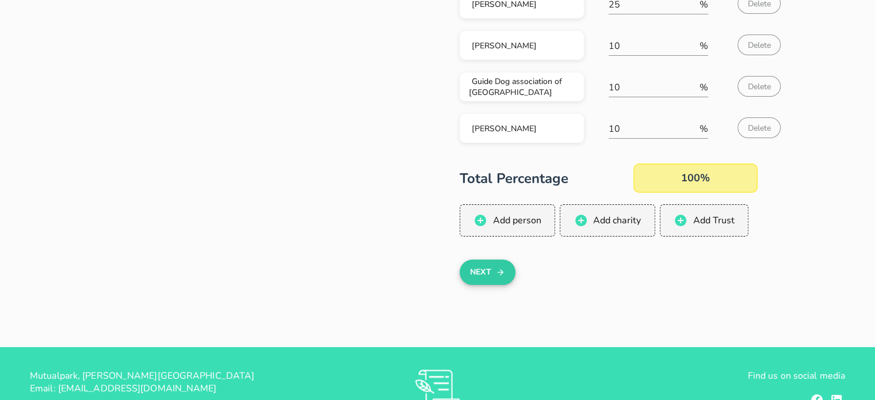
click at [483, 274] on button "Next" at bounding box center [488, 271] width 56 height 25
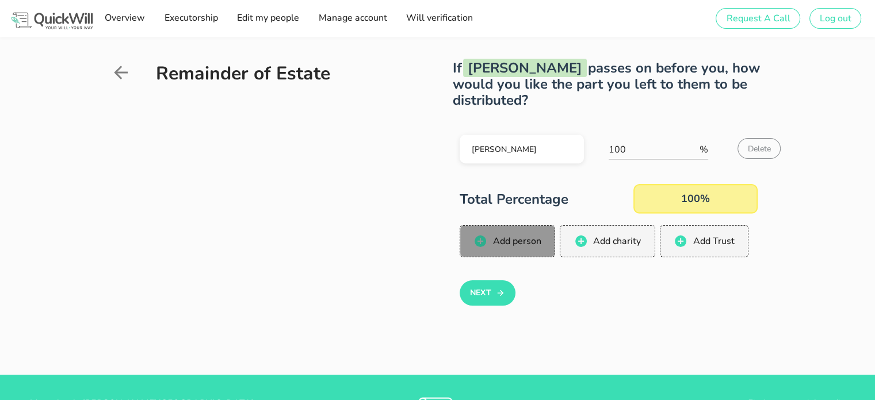
click at [519, 239] on span "Add person" at bounding box center [516, 241] width 49 height 13
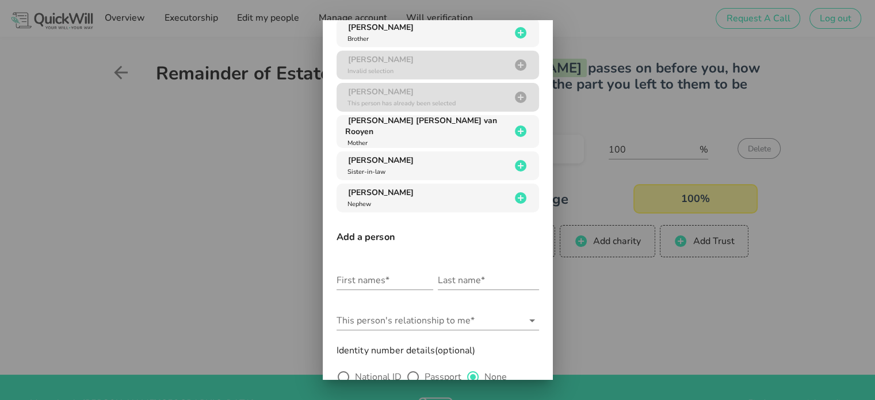
scroll to position [24, 0]
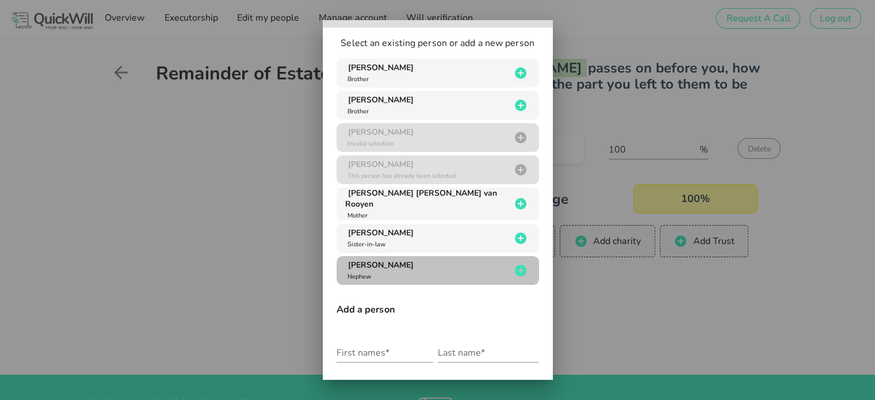
click at [414, 264] on span "[PERSON_NAME]" at bounding box center [381, 264] width 66 height 11
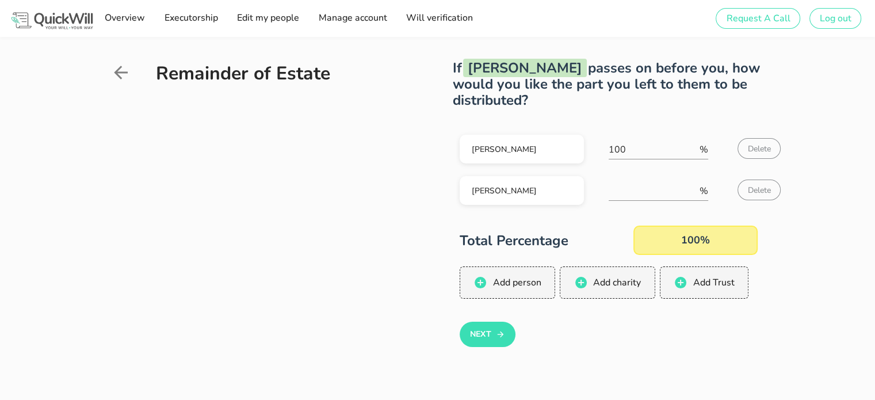
scroll to position [0, 0]
drag, startPoint x: 626, startPoint y: 147, endPoint x: 568, endPoint y: 149, distance: 57.6
click at [568, 149] on div "[PERSON_NAME] 100 % Delete" at bounding box center [609, 151] width 298 height 41
type input "50"
click at [647, 193] on input "number" at bounding box center [653, 191] width 89 height 18
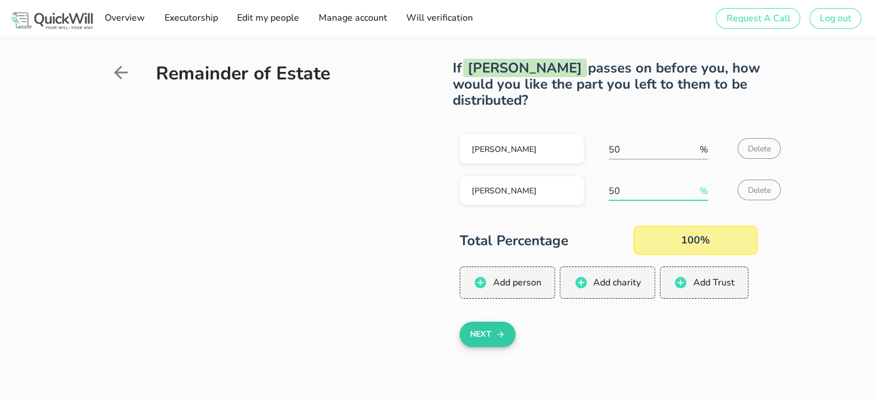
type input "50"
click at [495, 338] on button "Next" at bounding box center [488, 334] width 56 height 25
type input "100"
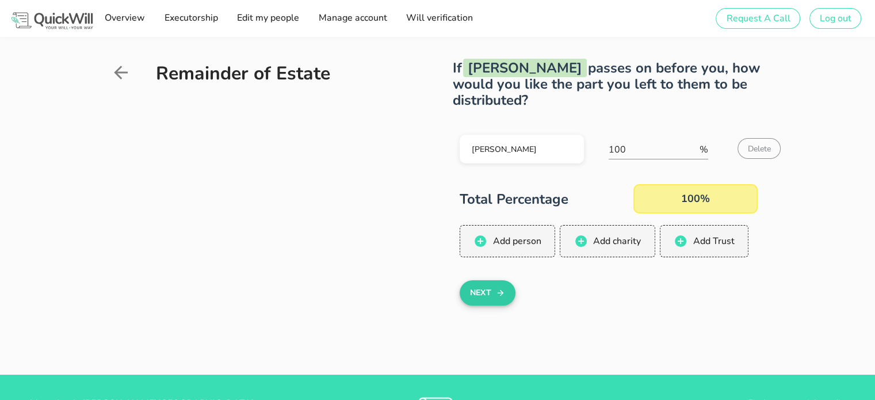
click at [483, 289] on button "Next" at bounding box center [488, 292] width 56 height 25
click at [482, 296] on button "Next" at bounding box center [488, 292] width 56 height 25
click at [488, 293] on button "Next" at bounding box center [488, 292] width 56 height 25
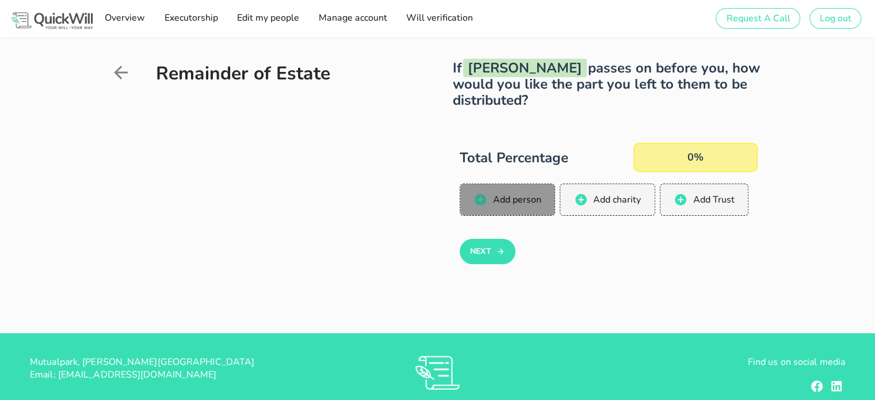
click at [519, 205] on span "Add person" at bounding box center [516, 199] width 49 height 13
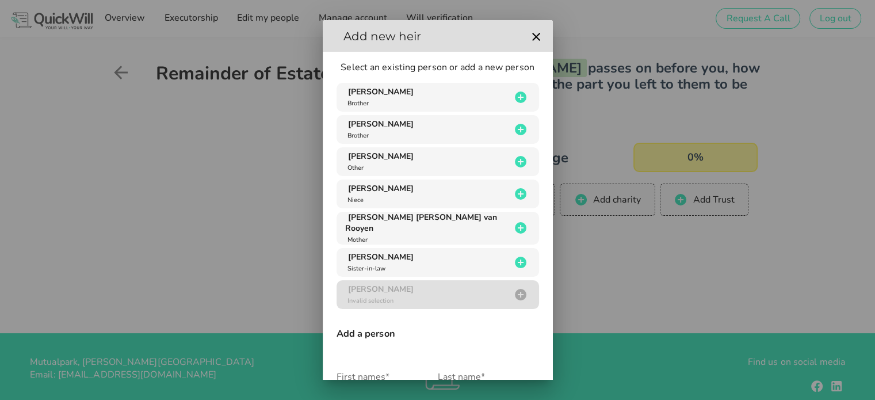
click at [629, 255] on div at bounding box center [437, 200] width 875 height 400
click at [531, 38] on icon "button" at bounding box center [536, 37] width 14 height 14
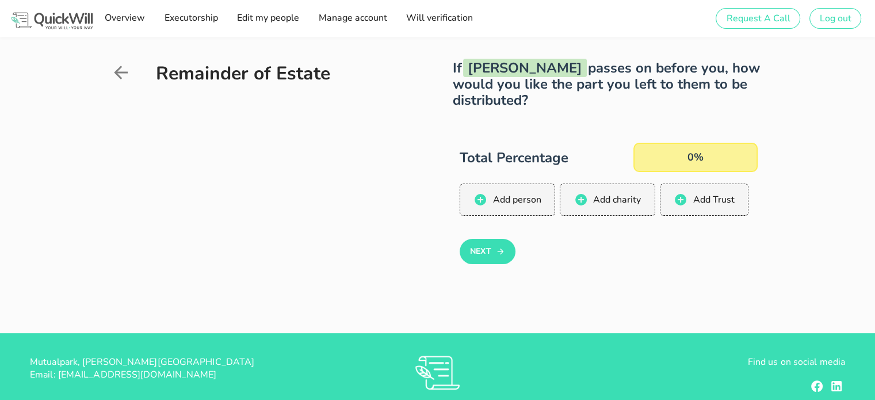
click at [766, 286] on div "Remainder of Estate If [PERSON_NAME] passes on before you, how would you like t…" at bounding box center [438, 185] width 668 height 282
click at [523, 207] on button "Add person" at bounding box center [508, 200] width 96 height 32
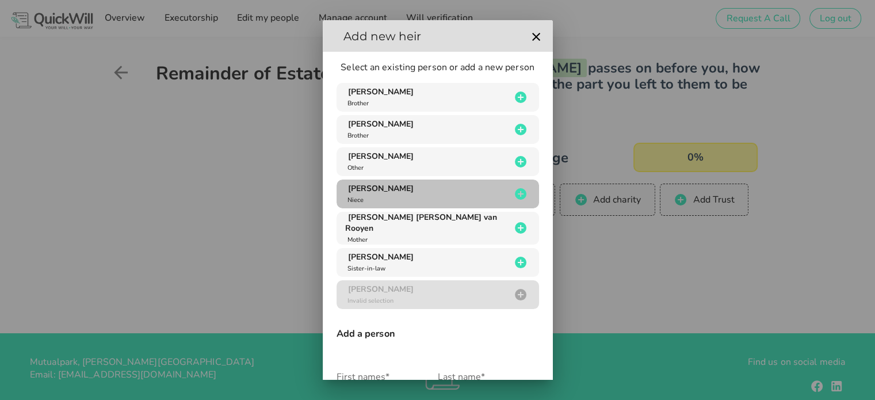
click at [481, 198] on div "[PERSON_NAME]" at bounding box center [428, 194] width 166 height 22
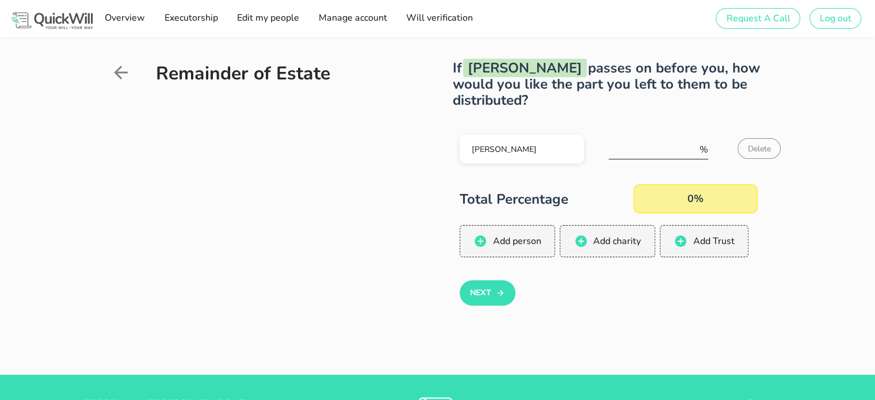
click at [631, 149] on input "number" at bounding box center [653, 149] width 89 height 18
type input "100"
click at [499, 288] on icon "button" at bounding box center [500, 293] width 9 height 14
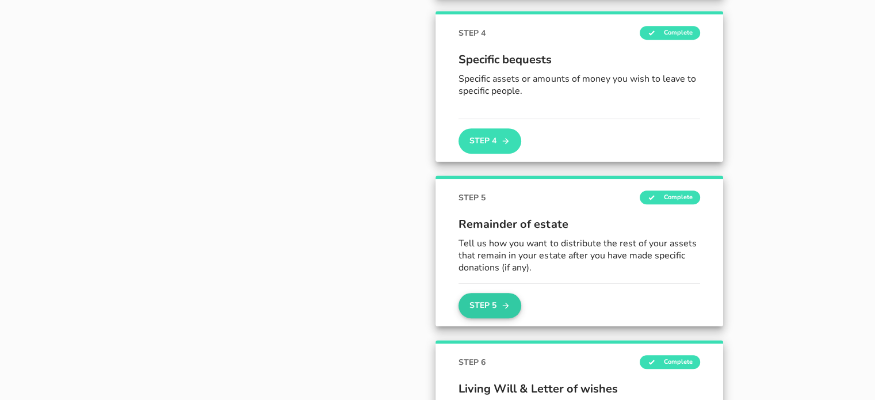
click at [483, 305] on button "Step 5" at bounding box center [489, 305] width 62 height 25
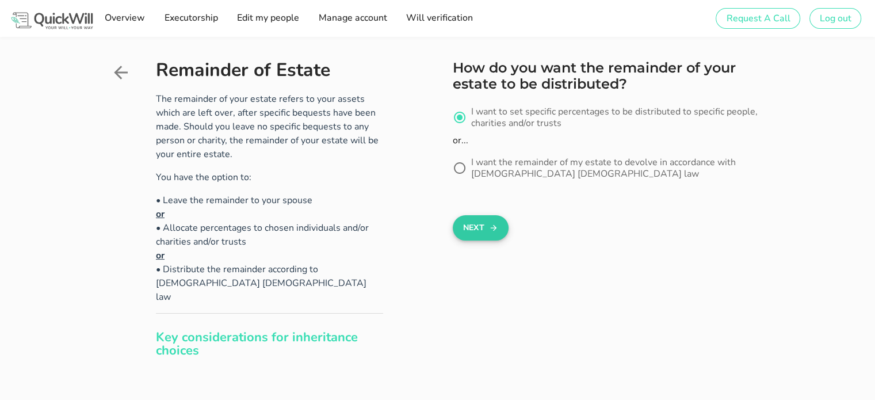
click at [458, 219] on button "Next" at bounding box center [481, 227] width 56 height 25
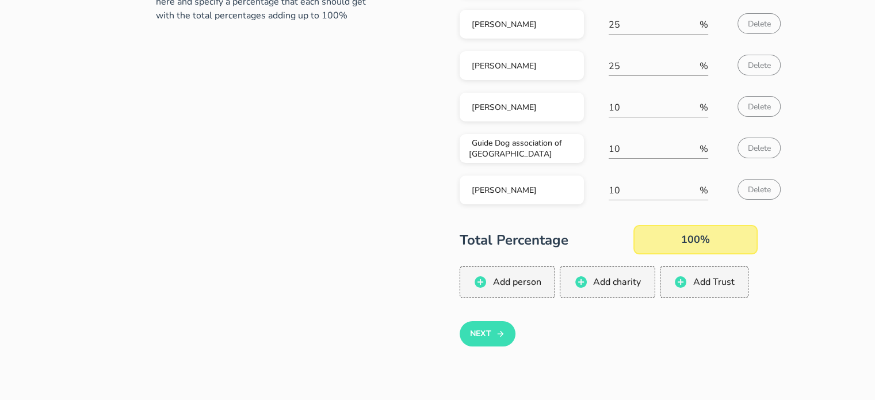
scroll to position [115, 0]
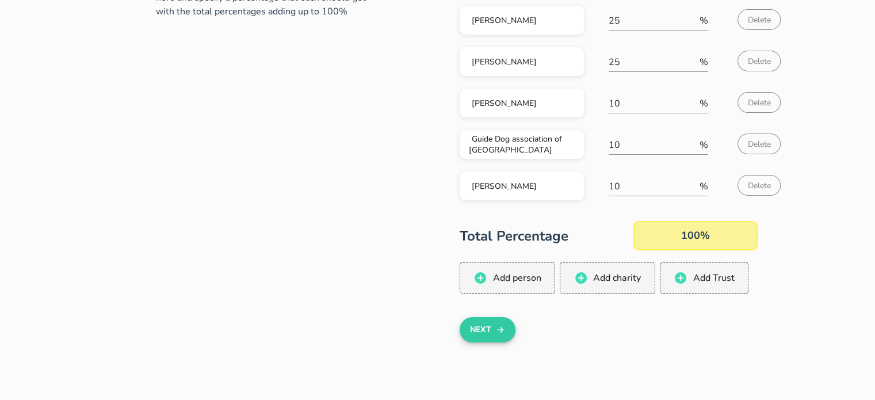
click at [488, 331] on button "Next" at bounding box center [488, 329] width 56 height 25
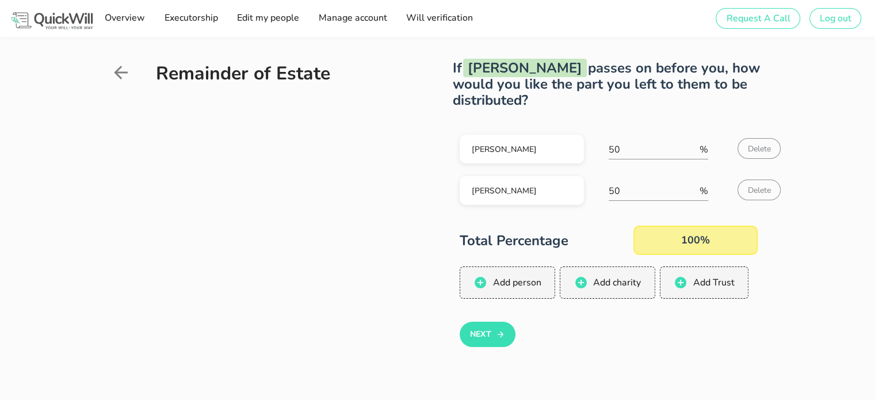
click at [488, 331] on button "Next" at bounding box center [488, 334] width 56 height 25
type input "100"
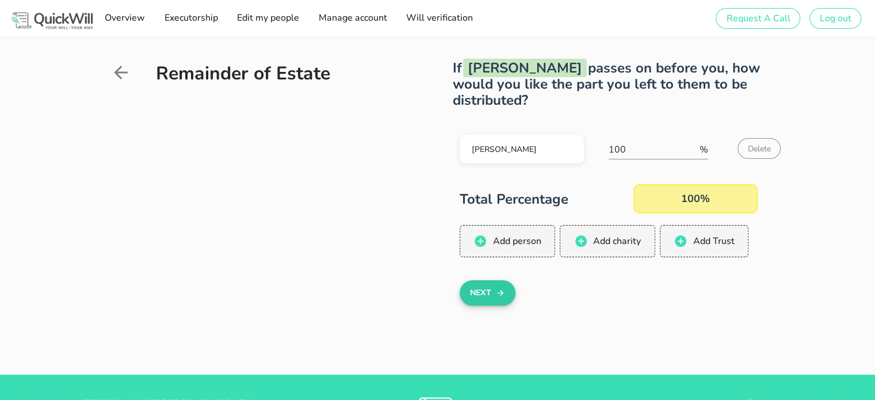
click at [486, 293] on button "Next" at bounding box center [488, 292] width 56 height 25
click at [486, 298] on button "Next" at bounding box center [488, 292] width 56 height 25
click at [770, 148] on span "Delete" at bounding box center [759, 148] width 24 height 11
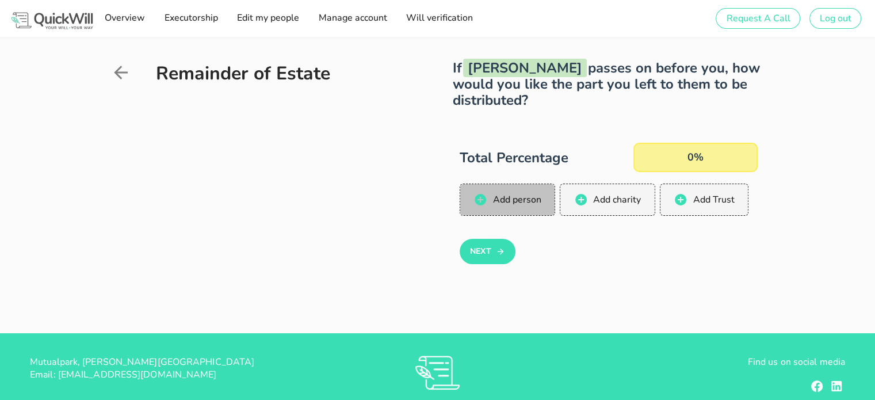
click at [536, 204] on span "Add person" at bounding box center [516, 199] width 49 height 13
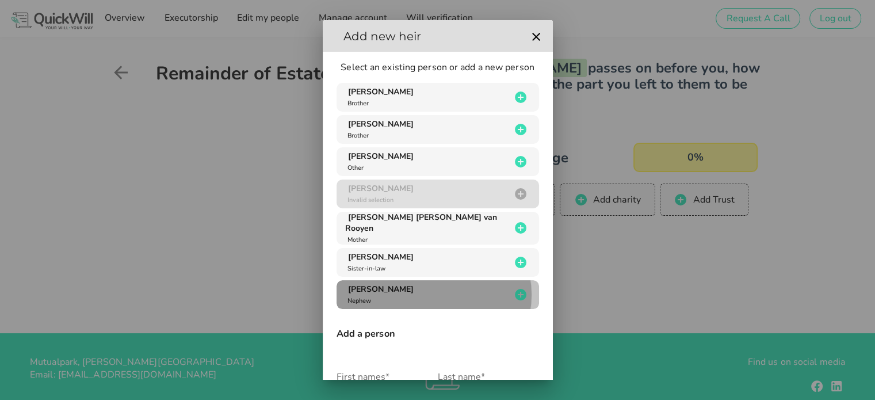
click at [473, 295] on div "[PERSON_NAME]" at bounding box center [428, 295] width 166 height 22
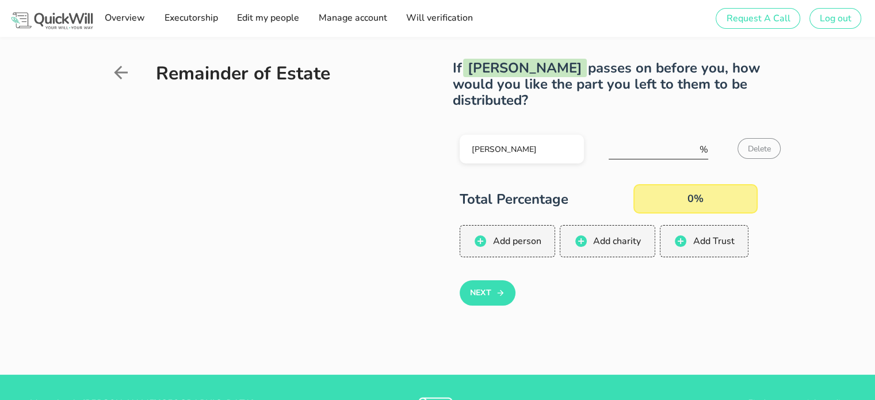
click at [647, 154] on input "number" at bounding box center [653, 149] width 89 height 18
type input "100"
click at [486, 299] on button "Next" at bounding box center [488, 292] width 56 height 25
click at [490, 294] on button "Next" at bounding box center [488, 292] width 56 height 25
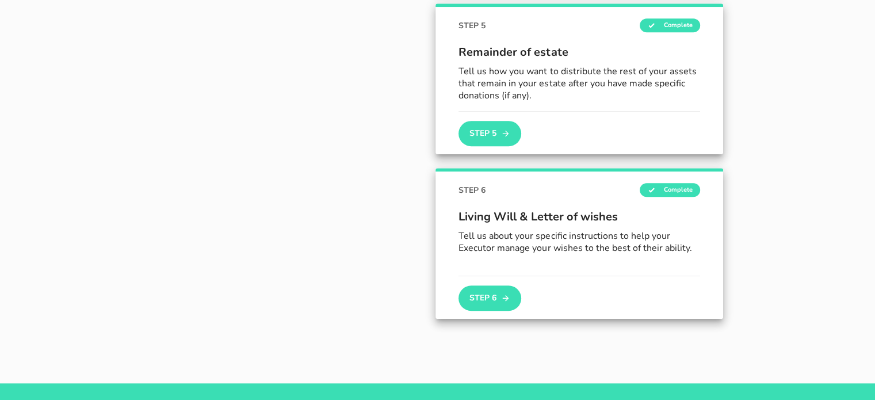
scroll to position [733, 0]
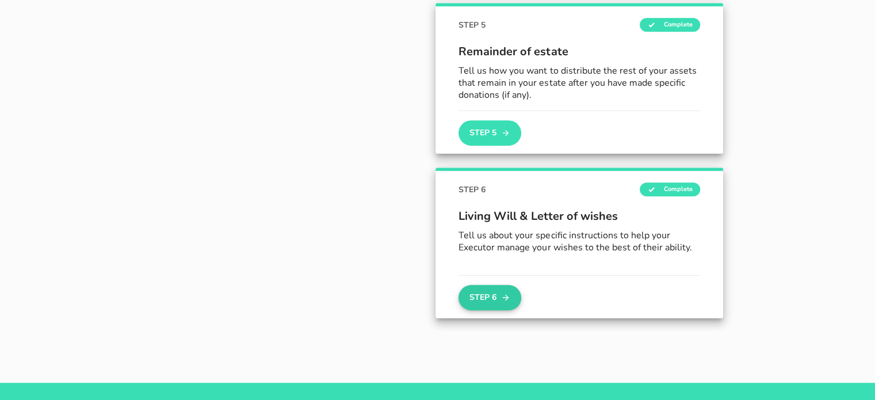
click at [506, 294] on icon "button" at bounding box center [505, 298] width 9 height 14
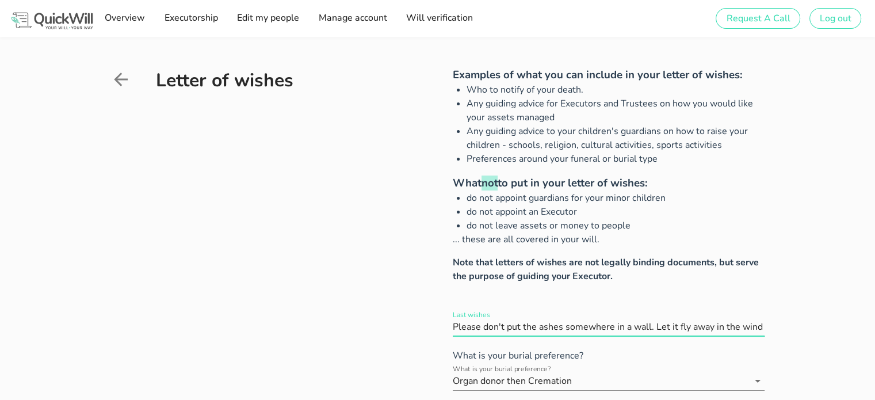
click at [535, 326] on input "Last wishes" at bounding box center [609, 327] width 312 height 18
type input "Please don't put the ashes somewhere in a wall. Let it fly away in the wind and…"
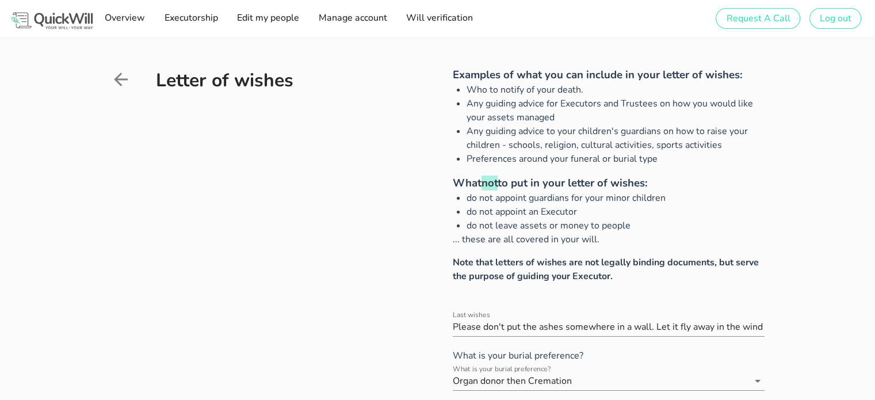
click at [122, 79] on icon at bounding box center [121, 79] width 14 height 14
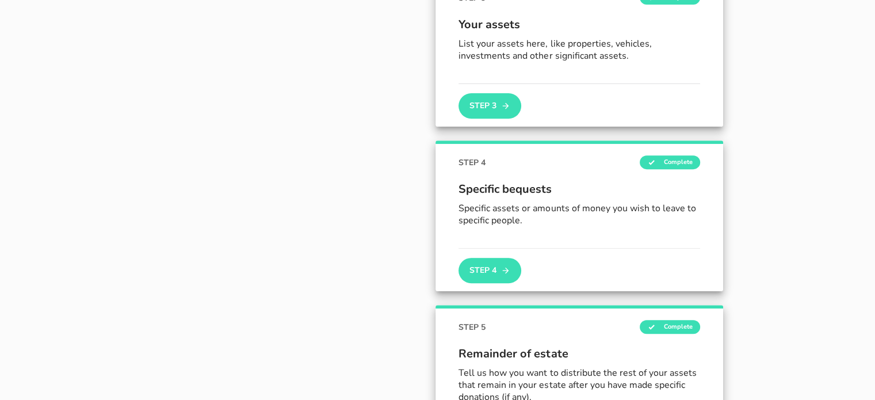
scroll to position [434, 0]
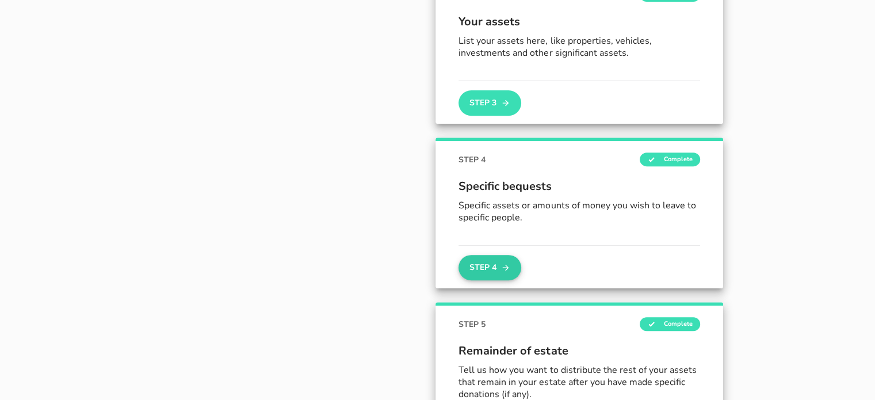
click at [490, 262] on button "Step 4" at bounding box center [489, 267] width 62 height 25
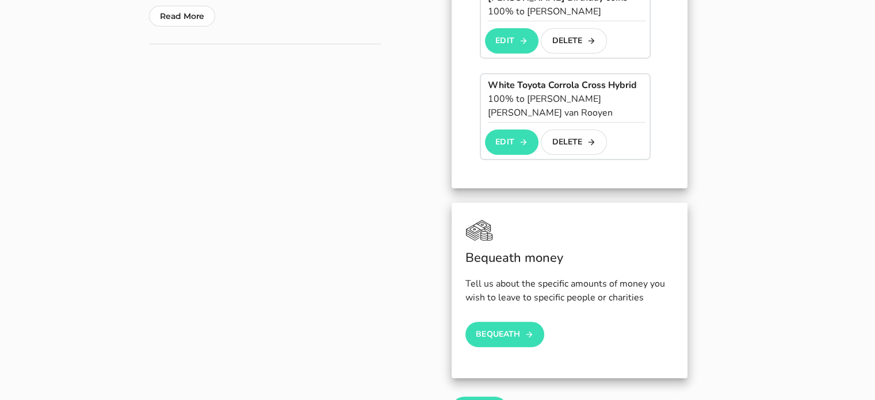
scroll to position [403, 0]
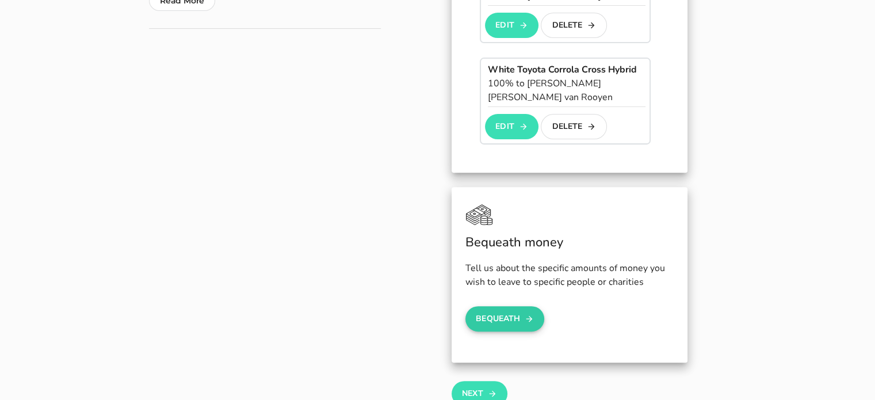
click at [529, 312] on icon "button" at bounding box center [529, 319] width 9 height 14
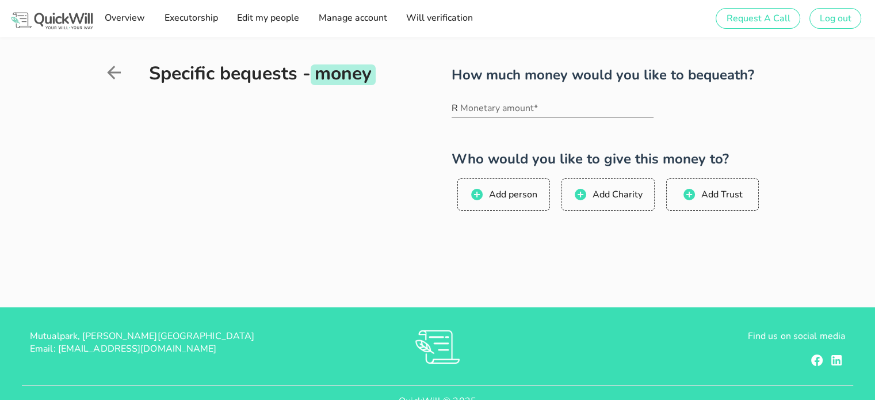
click at [110, 74] on icon at bounding box center [114, 73] width 14 height 14
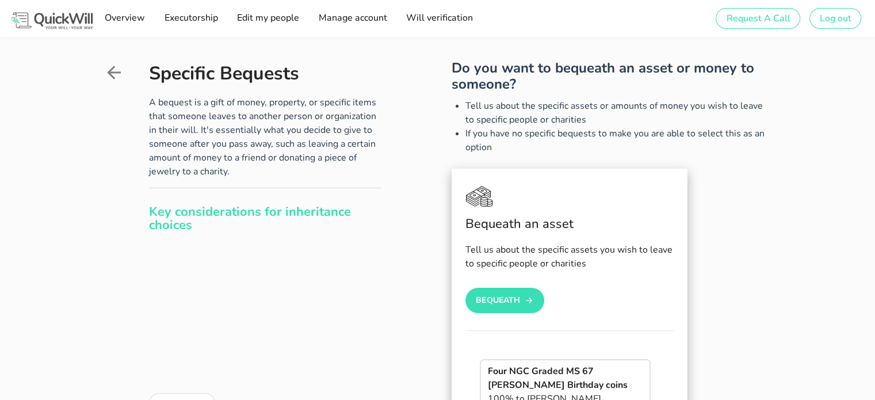
click at [113, 66] on icon at bounding box center [114, 73] width 14 height 14
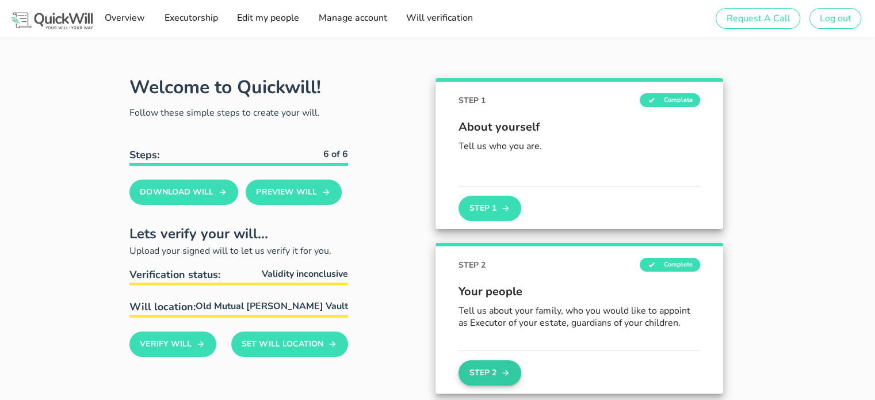
click at [481, 370] on button "Step 2" at bounding box center [489, 372] width 62 height 25
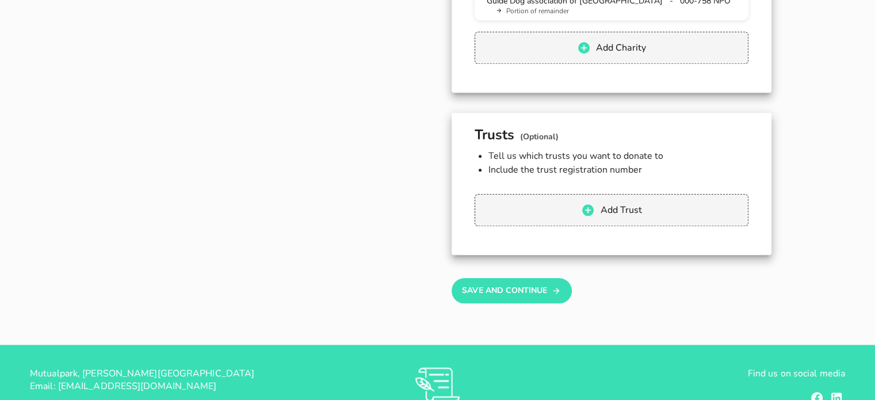
scroll to position [1266, 0]
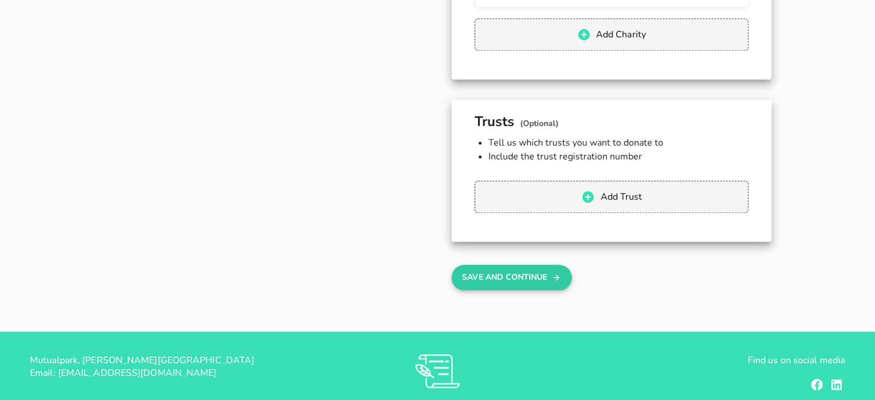
click at [543, 265] on button "Save And Continue" at bounding box center [512, 277] width 120 height 25
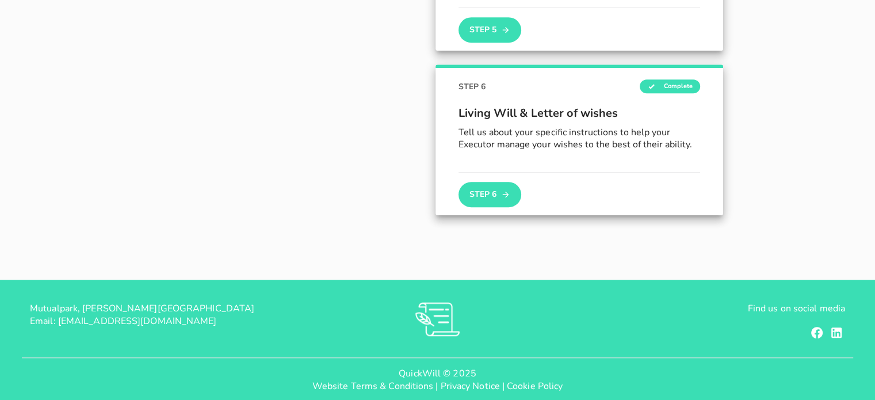
scroll to position [846, 0]
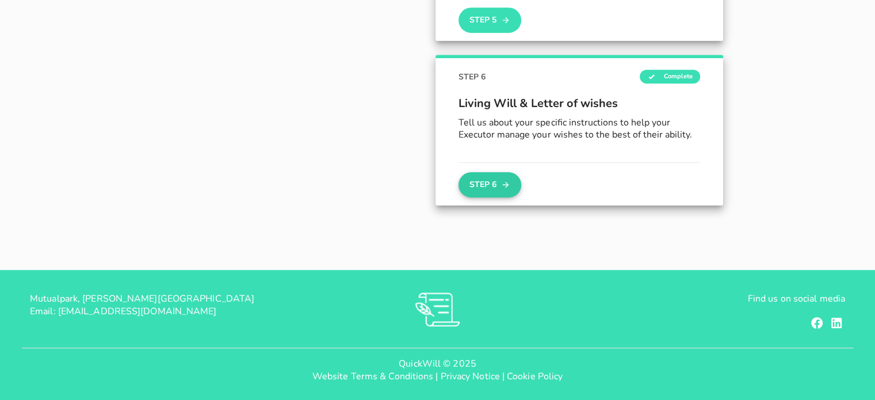
click at [493, 183] on button "Step 6" at bounding box center [489, 184] width 62 height 25
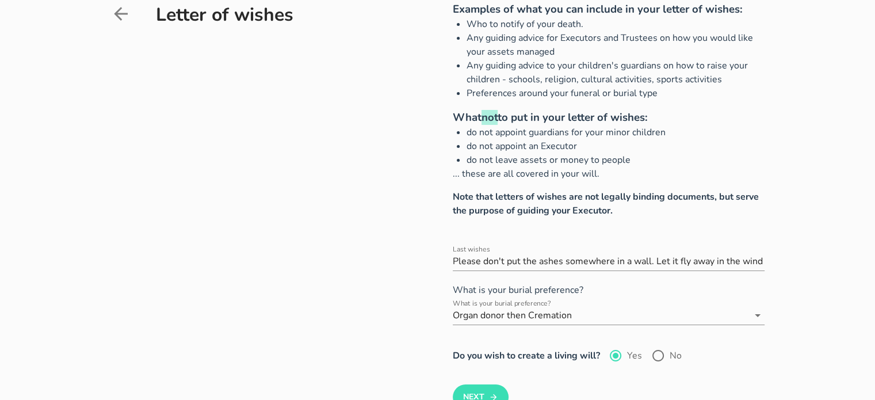
scroll to position [115, 0]
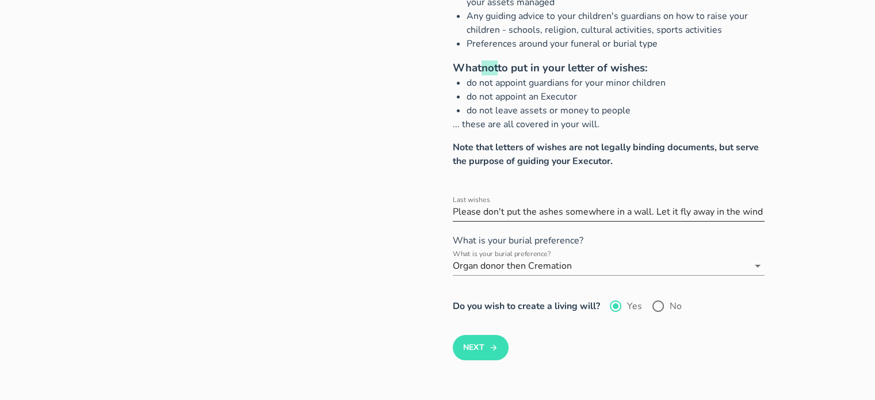
click at [584, 208] on input "Last wishes" at bounding box center [609, 211] width 312 height 18
paste input "1. My Ashes and Memorial: Please have me cremated. My wish is for my ashes to b…"
drag, startPoint x: 670, startPoint y: 211, endPoint x: 710, endPoint y: 211, distance: 40.3
click at [710, 211] on input "Last wishes" at bounding box center [609, 211] width 312 height 18
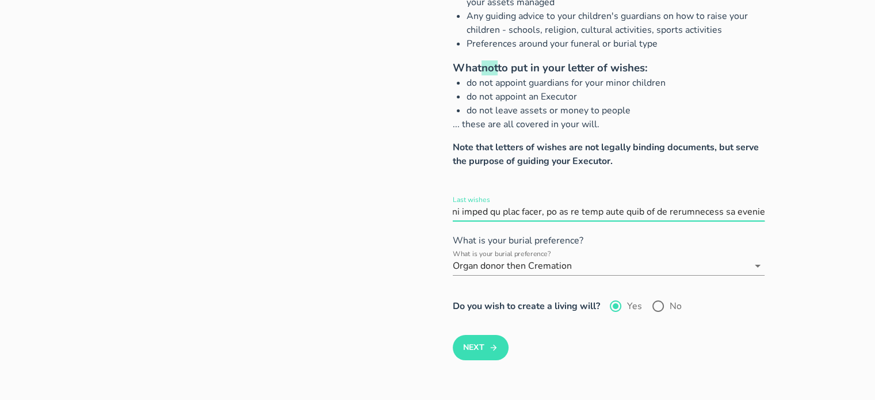
scroll to position [0, 2162]
click at [701, 212] on input "Last wishes" at bounding box center [609, 211] width 312 height 18
click at [648, 211] on input "Last wishes" at bounding box center [609, 211] width 312 height 18
click at [647, 211] on input "Last wishes" at bounding box center [609, 211] width 312 height 18
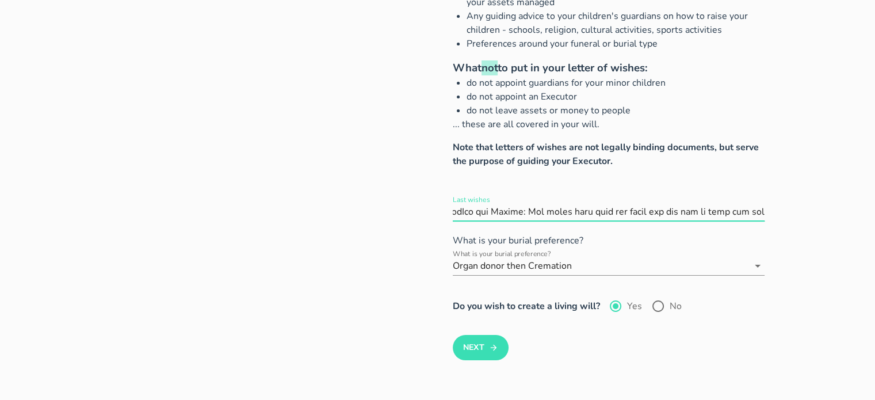
click at [649, 208] on input "Last wishes" at bounding box center [609, 211] width 312 height 18
click at [717, 212] on input "Last wishes" at bounding box center [609, 211] width 312 height 18
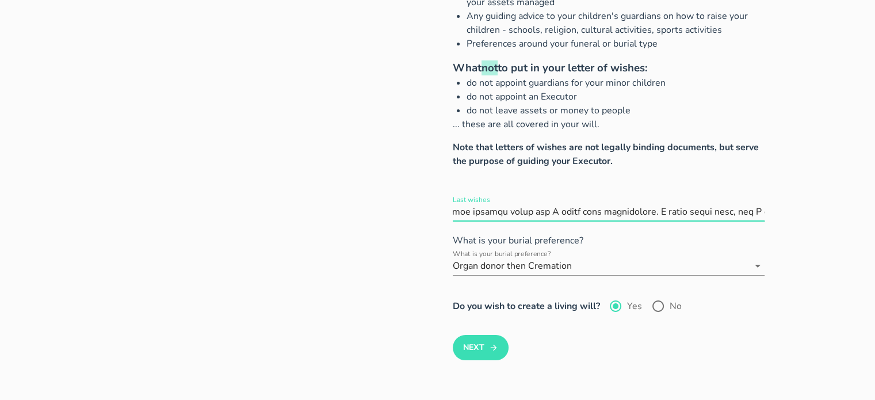
scroll to position [0, 4985]
type input "1. My Ashes and Memorial: Please have me cremated. My wish is for my ashes to b…"
click at [490, 347] on icon "submit" at bounding box center [493, 348] width 9 height 14
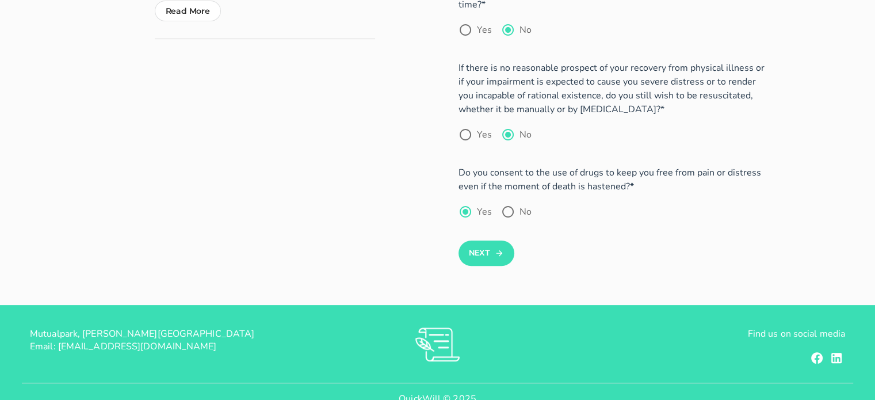
scroll to position [288, 0]
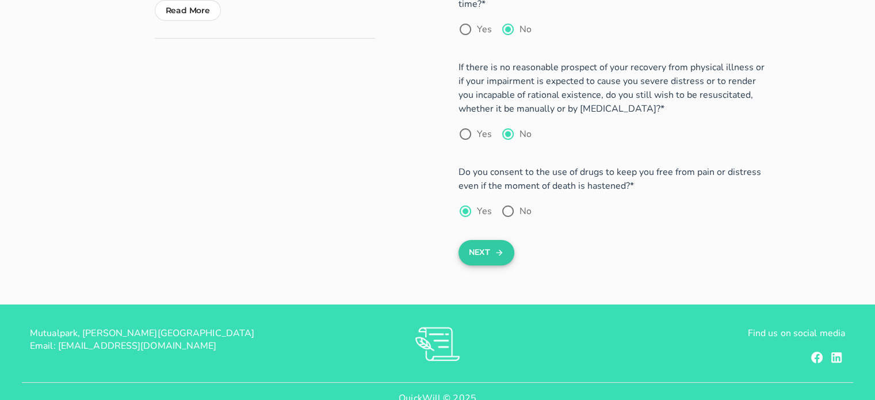
click at [495, 246] on icon "submit" at bounding box center [499, 253] width 9 height 14
